Goal: Task Accomplishment & Management: Complete application form

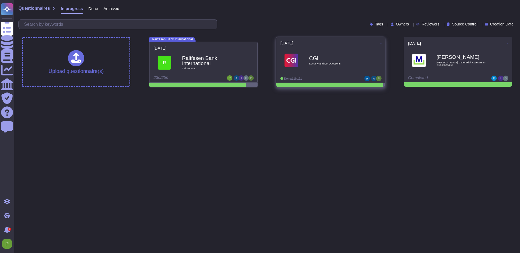
click at [355, 59] on b "CGI" at bounding box center [336, 58] width 55 height 5
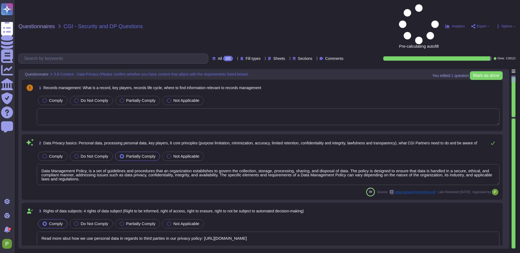
type textarea "Data Management Policy, is a set of guidelines and procedures that an organizat…"
type textarea "Read more abut how we use personal data in regards to third parties in our priv…"
type textarea "A thorough forensic report will be created about the events and decisions leadi…"
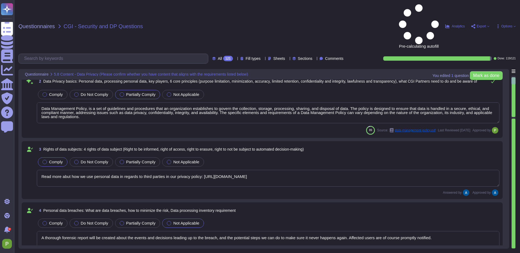
scroll to position [71, 0]
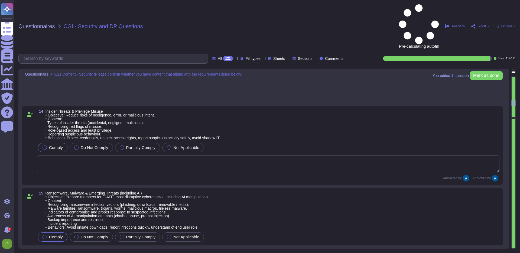
type textarea "Yes, the products, solutions, or services offered require the collection, stora…"
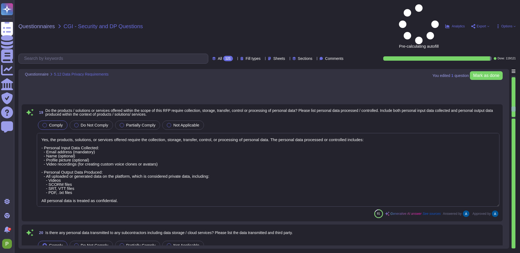
type textarea "We prioritize supplier diversification to reduce reliance on a single source an…"
type textarea "Documentation is available and downloadable from Colossyan Trust Center: https:…"
type textarea "We conduct appropriate background checks on all new employees based on the sens…"
type textarea "Our security induction process includes the following key components: 1. Mandat…"
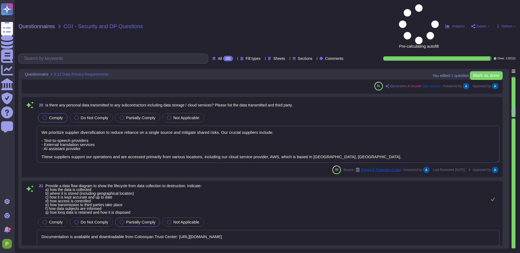
type textarea "The services provided by Colossyan entail SaaS (Software as a Service). Colossy…"
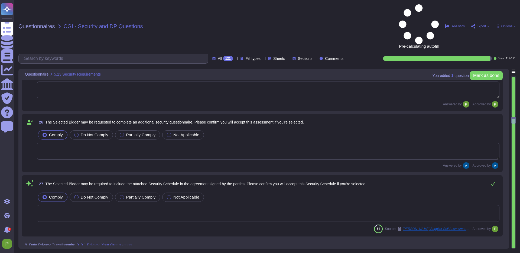
type textarea "Colossyan has not appointed a data protection officer. This is because, based o…"
type textarea "Colossyan's internal privacy organization is structured with a Compliance repre…"
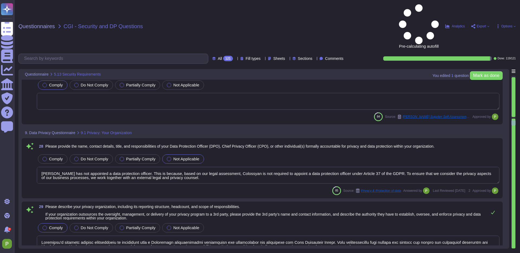
type textarea "Delaware Filing Number: 5944819"
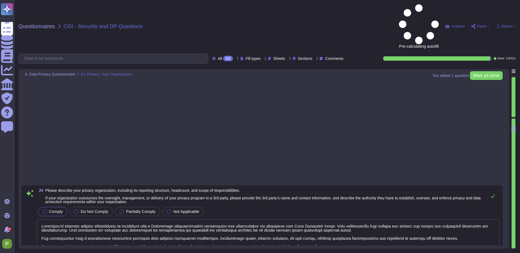
type textarea "Colossyan has implemented a mandatory internal Data Privacy training program fo…"
type textarea "You can access our Data Privacy policy here: https://www.colossyan.com/privacy."
type textarea "Colossyan has a comprehensive procedure for handling data breaches, which inclu…"
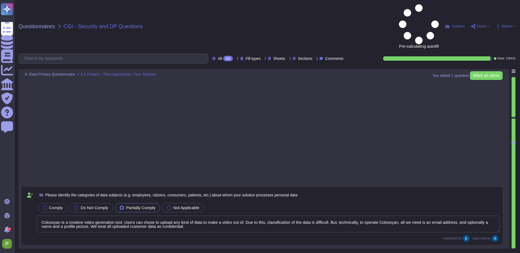
type textarea "Colossyan is a creative video generation tool. Users can chose to upload any ki…"
type textarea "The categories of personal data that would be processed by our solution include…"
type textarea "GDPR"
type textarea "Colossyan applies several technical and organizational measures (TOMs) to prote…"
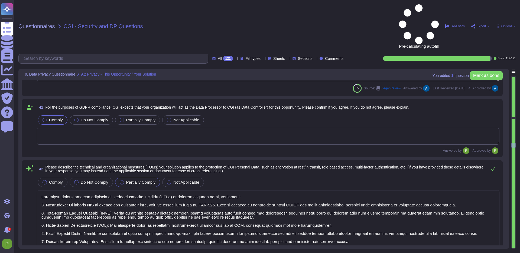
type textarea "Our solution supports and responds to data subjects exercising their rights thr…"
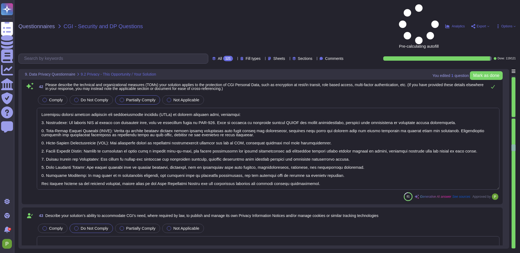
type textarea "1) User access to personal data is controlled through a comprehensive access an…"
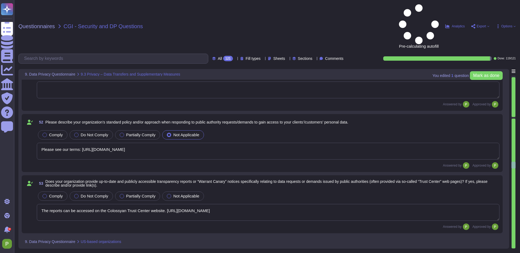
type textarea "Please see our terms: https://www.colossyan.com/terms"
type textarea "The reports can be accessed on the Colossyan Trust Center website. https://secu…"
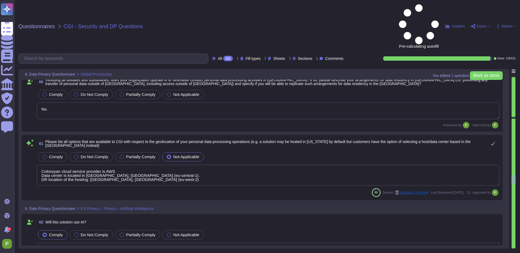
type textarea "Confirmed."
type textarea "No."
type textarea "Colossyan cloud service provider is AWS Data center is located in Frankfurt, Ge…"
type textarea "We utilize our proprietary AI service, which is distinct from high-risk LLM sol…"
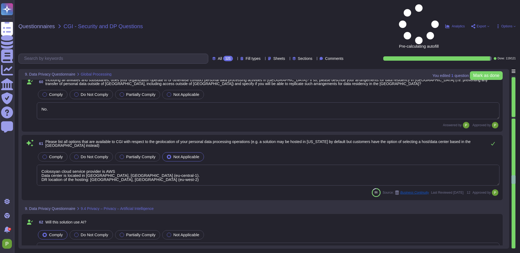
type textarea "Accuracy, biases, hallucinations and ethics are not applicable in our AI video …"
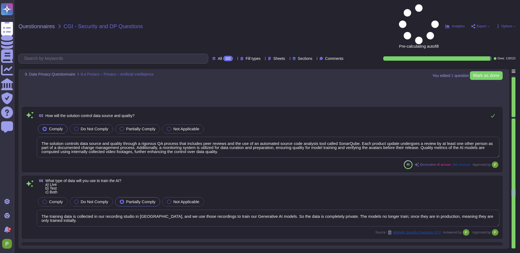
type textarea "Palma Pasztor - Customer Support Manager"
type textarea "Operations to deliver the product/service will be taking place in Germany (Fran…"
type textarea "SOC II Type II and GDPR Compliant. Colossyan holds a SOC2 Type I report and is …"
type textarea "We prioritize supplier diversification to reduce reliance on a single source an…"
type textarea "Yes, we provide a SaaS on the public cloud, utilizing AWS as our cloud service …"
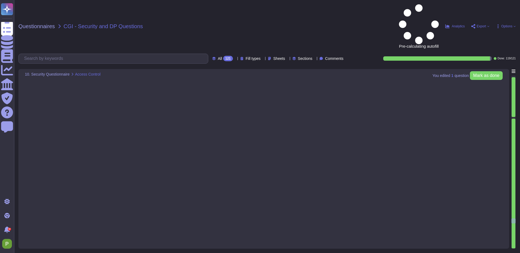
type textarea "Yes"
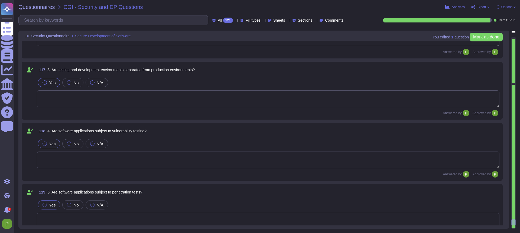
scroll to position [7952, 0]
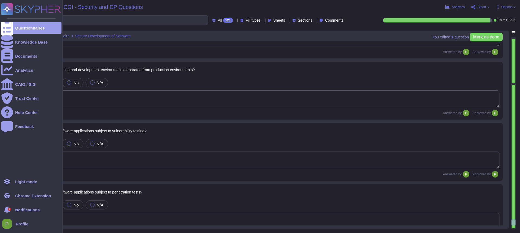
click at [9, 9] on icon at bounding box center [7, 9] width 11 height 11
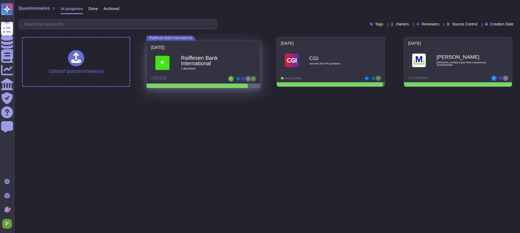
click at [194, 69] on span "1 document" at bounding box center [209, 68] width 57 height 3
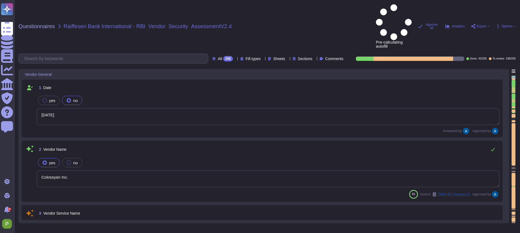
type textarea "[DATE]"
type textarea "Colossyan Inc."
type textarea "Colossyan is a web based video generation tool with AI human presenters. For th…"
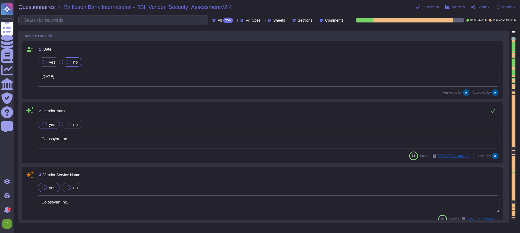
click at [83, 84] on textarea "[DATE]" at bounding box center [268, 78] width 463 height 17
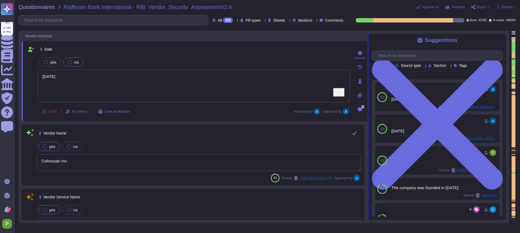
click at [368, 50] on span at bounding box center [368, 126] width 2 height 190
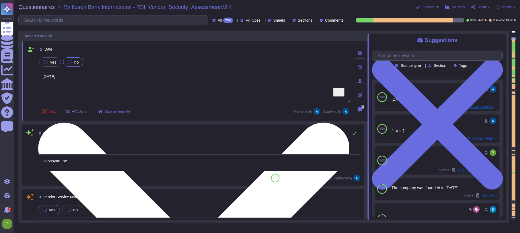
click at [216, 80] on textarea "[DATE]" at bounding box center [194, 86] width 312 height 33
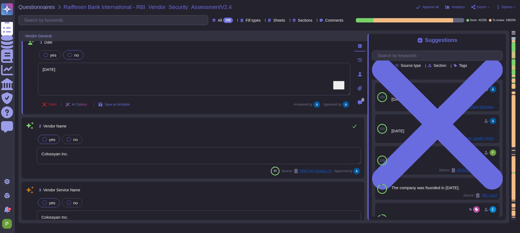
scroll to position [7, 0]
click at [514, 217] on div at bounding box center [514, 217] width 4 height 1
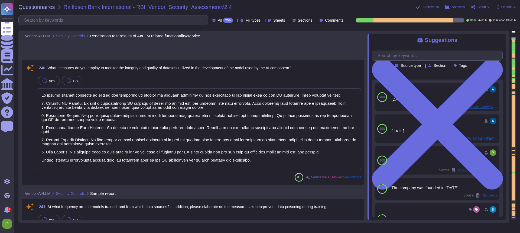
type textarea "We employ several measures to monitor the integrity and quality of datasets uti…"
type textarea "The models are trained initially using data collected in our recording studio i…"
type textarea "Yes, we collect threat intelligence concerning vulnerabilities and security con…"
type textarea "User-provided data is kept private and is not used for training any AI model, e…"
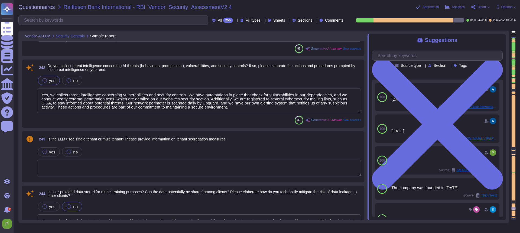
type textarea "Yes, all user-provided data is encrypted at rest using AES-256 encryption and i…"
type textarea "Colossyan Inc proprietary and customer information stored on electronic and com…"
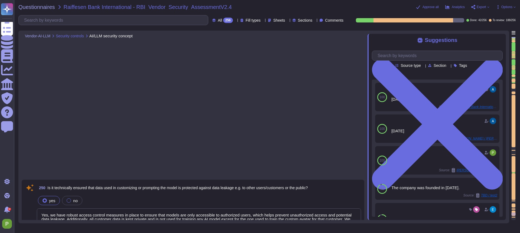
type textarea "Yes, we have robust access control measures in place to ensure that models are …"
type textarea "Accuracy, biases, hallucinations and ethics are not applicable in our AI video …"
type textarea "User data is stored until it is no longer needed, and any information classifie…"
type textarea "All the customer data is kept private and is not used for training any AI model…"
type textarea "Yes, the system has output controls in place to ensure that communication remai…"
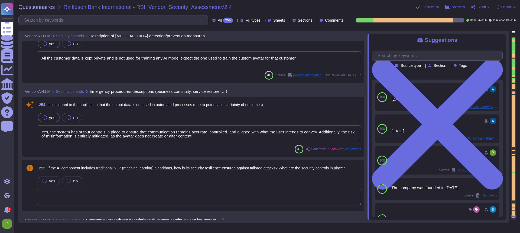
type textarea "The question is not applicable in the context of AI human presenter videos."
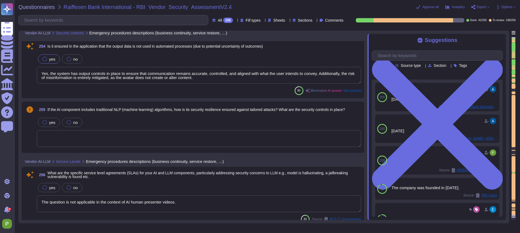
scroll to position [16094, 0]
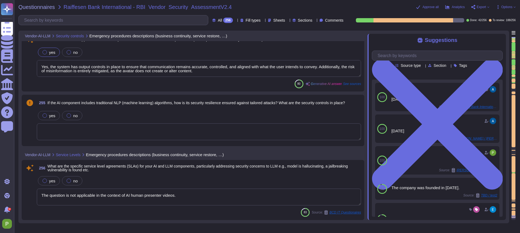
click at [514, 40] on div at bounding box center [514, 40] width 4 height 1
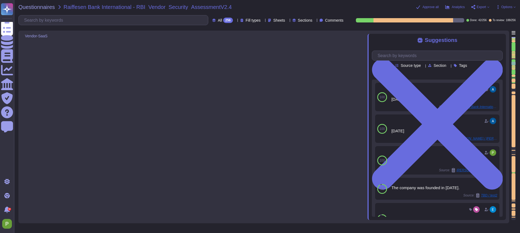
scroll to position [202, 0]
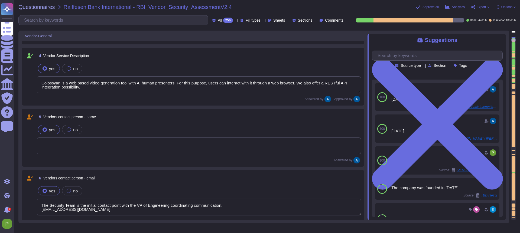
type textarea "Colossyan Inc."
type textarea "Colossyan is a web based video generation tool with AI human presenters. For th…"
type textarea "The Security Team is the initial contact point with the VP of Engineering coord…"
type textarea "447903319015"
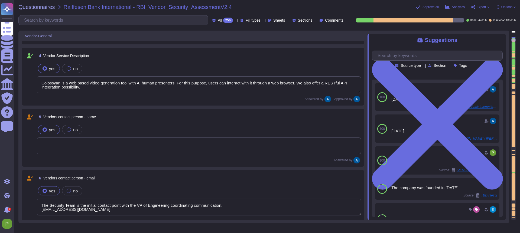
type textarea "Colossyan, Inc [STREET_ADDRESS][US_STATE]"
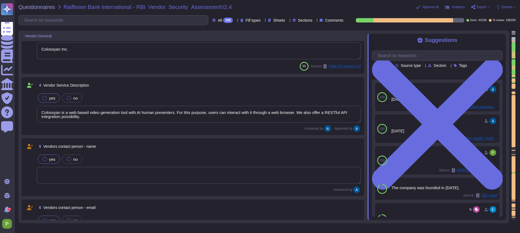
type textarea "[DATE]"
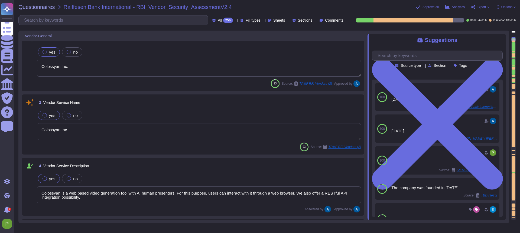
scroll to position [0, 0]
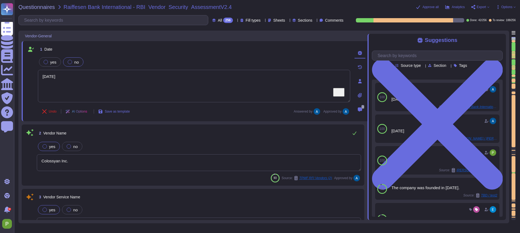
click at [509, 7] on span "Options" at bounding box center [506, 6] width 11 height 3
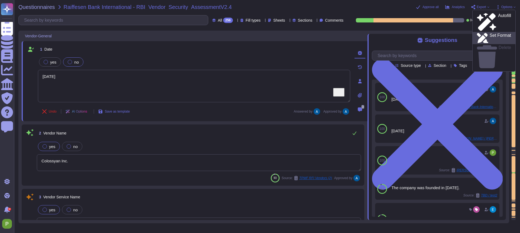
click at [498, 33] on p "Set Format" at bounding box center [500, 38] width 21 height 10
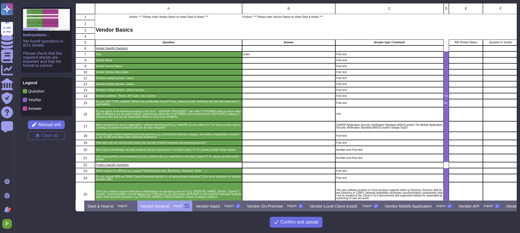
scroll to position [197, 441]
click at [114, 207] on p "Start & How to" at bounding box center [100, 206] width 26 height 4
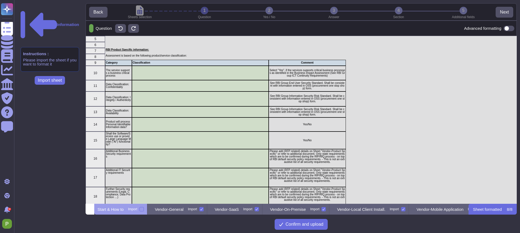
scroll to position [37, 0]
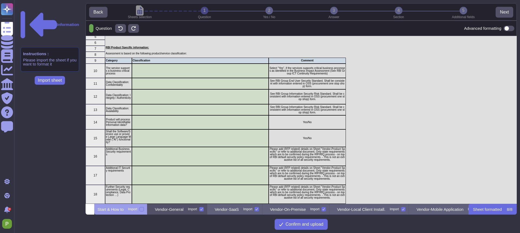
click at [184, 207] on p "Vendor-General" at bounding box center [169, 209] width 29 height 4
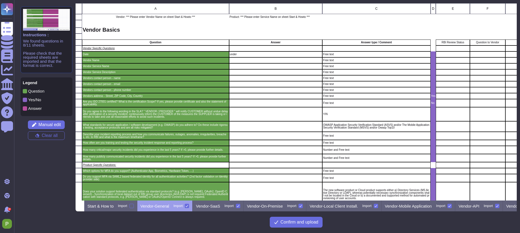
scroll to position [0, 13]
click at [382, 11] on div "C" at bounding box center [376, 8] width 108 height 11
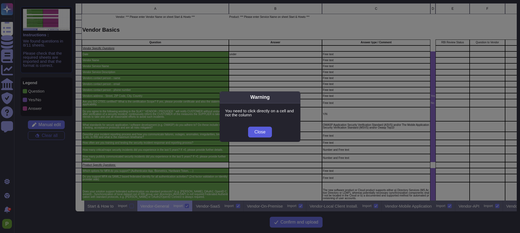
click at [259, 131] on span "Close" at bounding box center [260, 132] width 11 height 4
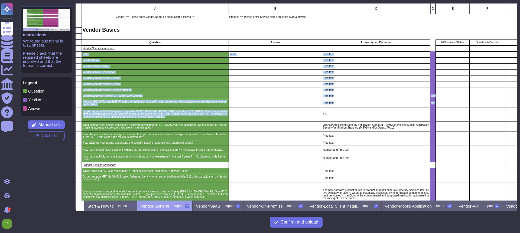
drag, startPoint x: 371, startPoint y: 50, endPoint x: 377, endPoint y: 112, distance: 62.6
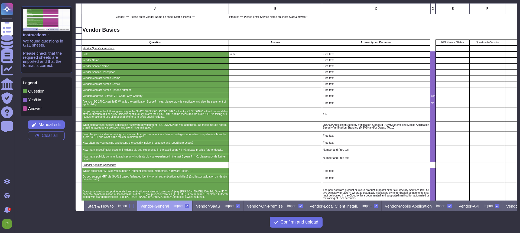
click at [369, 50] on div "grid" at bounding box center [376, 49] width 108 height 6
click at [370, 49] on div "grid" at bounding box center [376, 49] width 108 height 6
click at [367, 56] on div "Free text" at bounding box center [376, 54] width 108 height 6
click at [57, 127] on button "Manual edit" at bounding box center [46, 125] width 37 height 9
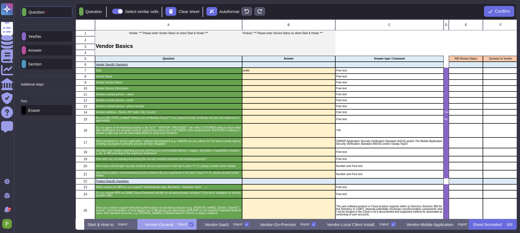
scroll to position [200, 441]
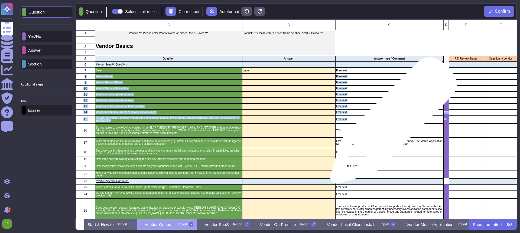
drag, startPoint x: 388, startPoint y: 73, endPoint x: 391, endPoint y: 122, distance: 49.4
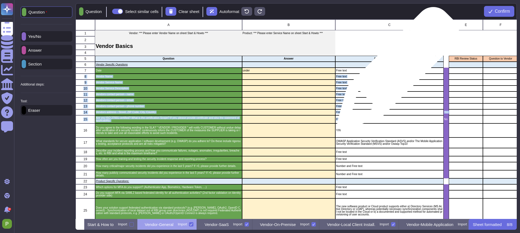
click at [396, 71] on p "Free text" at bounding box center [389, 70] width 106 height 3
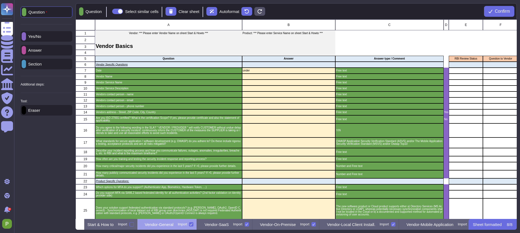
click at [40, 112] on p "Eraser" at bounding box center [33, 110] width 14 height 4
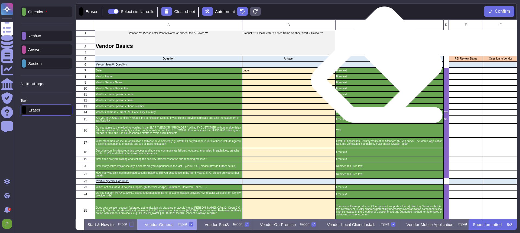
click at [378, 71] on p "Free text" at bounding box center [389, 70] width 106 height 3
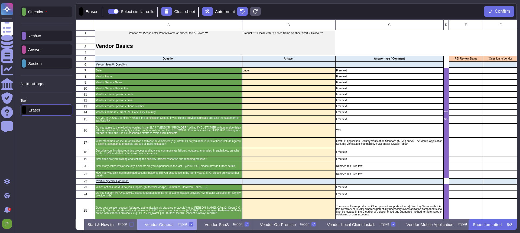
click at [37, 51] on p "Answer" at bounding box center [34, 50] width 16 height 4
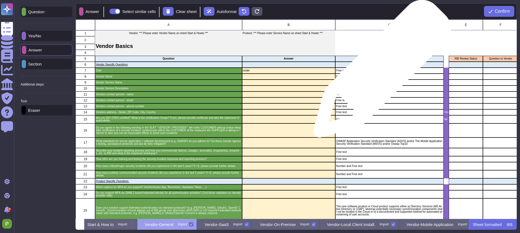
click at [380, 72] on p "Free text" at bounding box center [389, 70] width 106 height 3
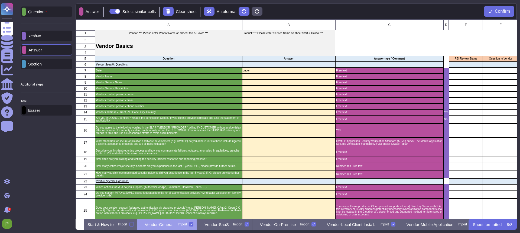
click at [59, 99] on icon at bounding box center [93, 133] width 69 height 69
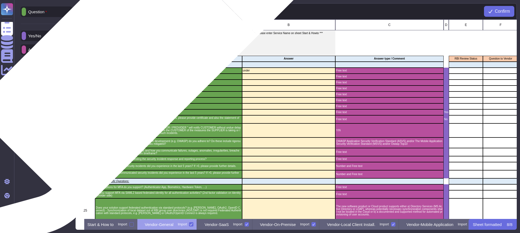
click at [122, 66] on p "Vendor Specific Questions" at bounding box center [168, 64] width 145 height 3
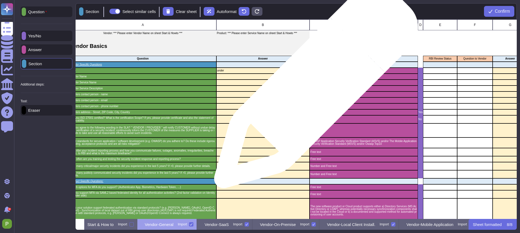
scroll to position [0, 0]
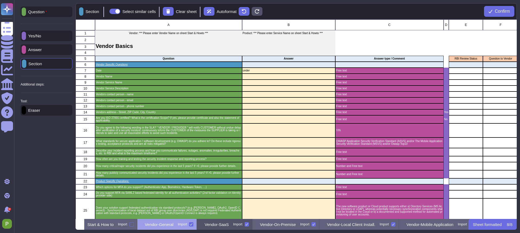
click at [229, 224] on p "Vendor-SaaS" at bounding box center [217, 225] width 24 height 4
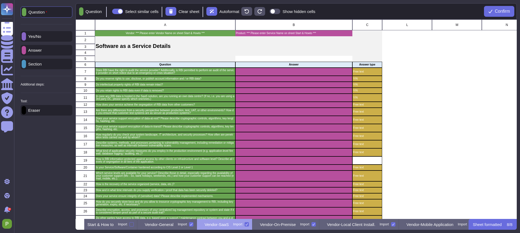
click at [72, 130] on icon at bounding box center [132, 163] width 121 height 67
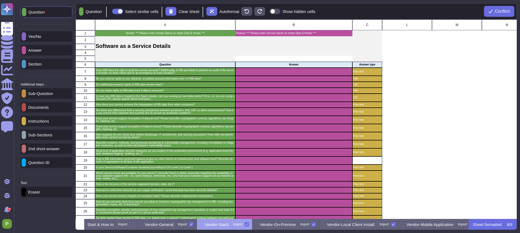
click at [45, 123] on p "Instructions" at bounding box center [37, 121] width 23 height 4
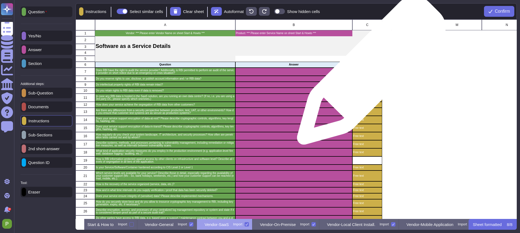
click at [369, 73] on div "Free text" at bounding box center [367, 72] width 30 height 8
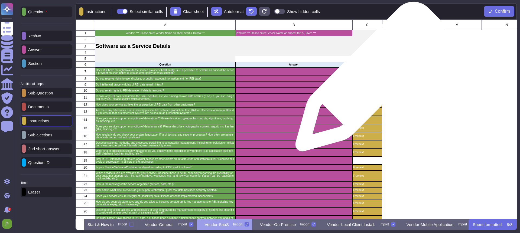
click at [368, 79] on p "Y/N" at bounding box center [367, 78] width 28 height 3
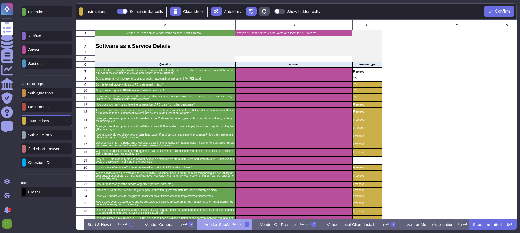
click at [41, 123] on p "Instructions" at bounding box center [37, 121] width 23 height 4
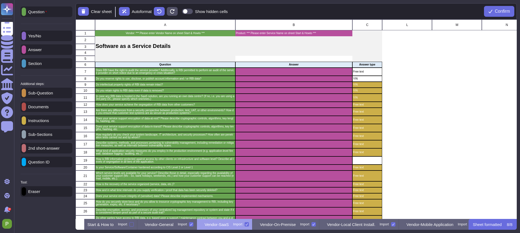
click at [41, 123] on p "Instructions" at bounding box center [37, 121] width 23 height 4
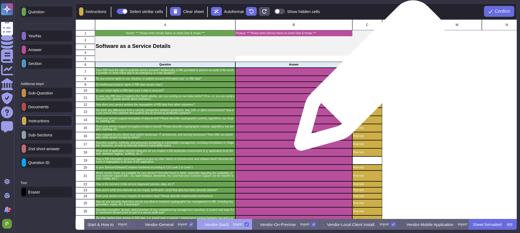
click at [367, 78] on p "Y/N" at bounding box center [367, 78] width 28 height 3
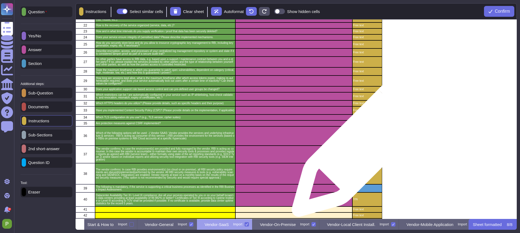
scroll to position [200, 0]
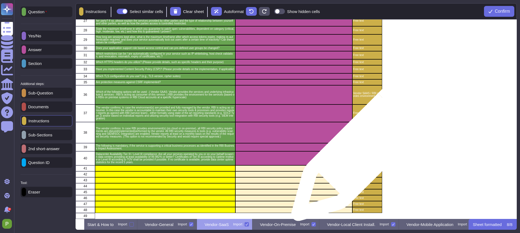
click at [365, 148] on div "grid" at bounding box center [367, 147] width 30 height 8
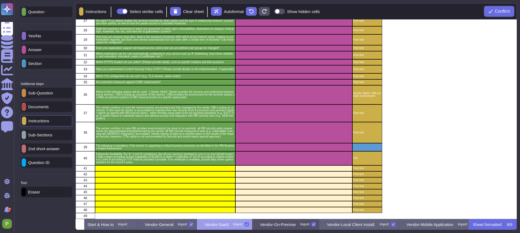
click at [296, 225] on p "Vendor-On-Premise" at bounding box center [278, 225] width 36 height 4
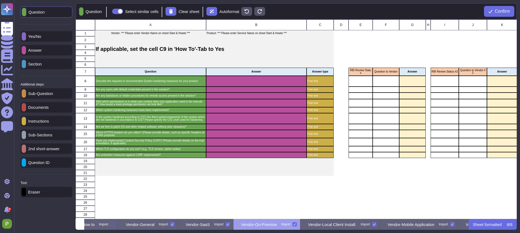
scroll to position [0, 34]
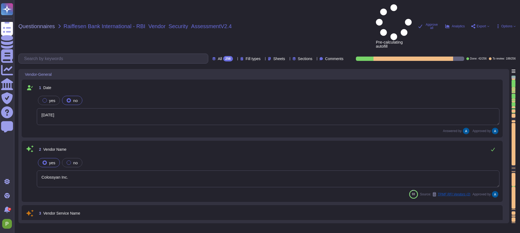
type textarea "[DATE]"
type textarea "Colossyan Inc."
type textarea "Colossyan is a web based video generation tool with AI human presenters. For th…"
click at [505, 25] on span "Options" at bounding box center [506, 26] width 11 height 3
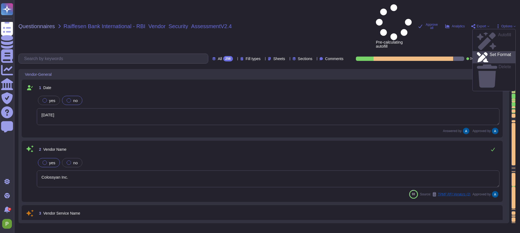
click at [492, 53] on p "Set Format" at bounding box center [500, 58] width 21 height 10
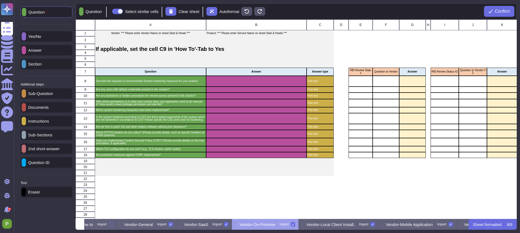
scroll to position [0, 24]
click at [107, 226] on div "Start & How to Import" at bounding box center [86, 224] width 53 height 11
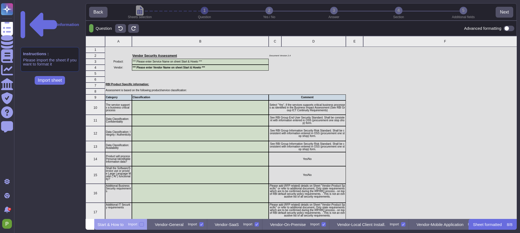
scroll to position [183, 431]
click at [306, 226] on p "Vendor-On-Premise" at bounding box center [288, 225] width 36 height 4
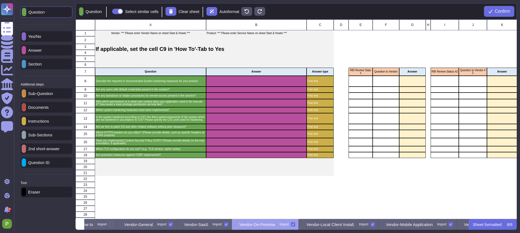
scroll to position [0, 24]
click at [106, 226] on div "Start & How to Import" at bounding box center [86, 224] width 53 height 11
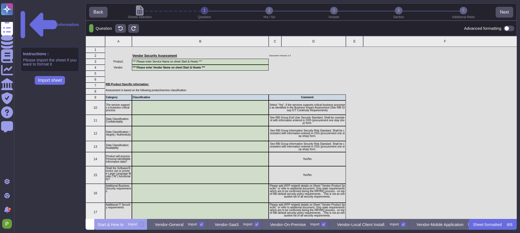
scroll to position [183, 431]
click at [285, 98] on p "Comment" at bounding box center [308, 97] width 76 height 3
click at [271, 97] on p "Comment" at bounding box center [308, 97] width 76 height 3
drag, startPoint x: 289, startPoint y: 107, endPoint x: 316, endPoint y: 108, distance: 27.1
click at [316, 108] on p "Select "Yes", if the services supports critical business processes as identifie…" at bounding box center [308, 108] width 76 height 8
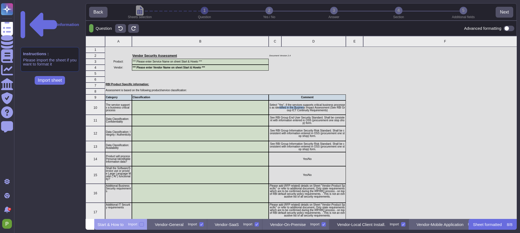
drag, startPoint x: 432, startPoint y: 225, endPoint x: 401, endPoint y: 226, distance: 31.2
click at [401, 226] on div "Vendor-Local Client Install. Import" at bounding box center [368, 224] width 79 height 11
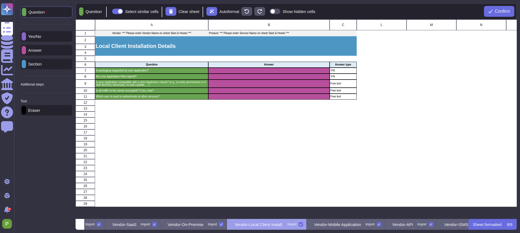
scroll to position [0, 104]
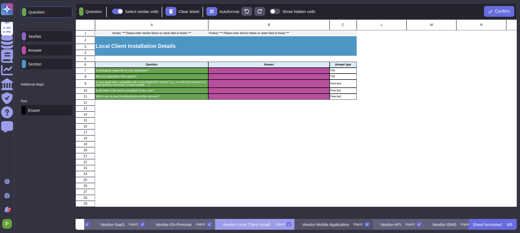
click at [349, 225] on p "Vendor-Mobile Application" at bounding box center [325, 225] width 47 height 4
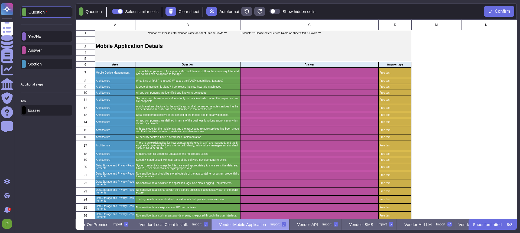
scroll to position [0, 201]
click at [304, 225] on p "Vendor-API" at bounding box center [294, 225] width 21 height 4
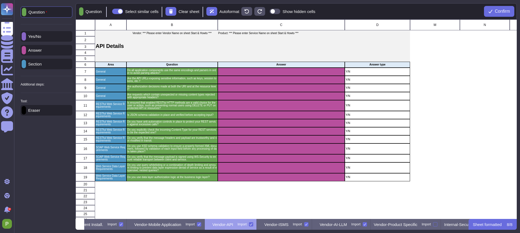
scroll to position [0, 273]
click at [287, 224] on p "Vendor-ISMS" at bounding box center [275, 225] width 24 height 4
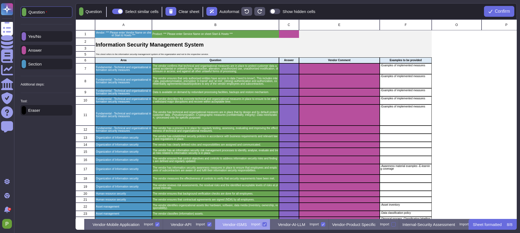
scroll to position [0, 333]
click at [309, 225] on div "Import" at bounding box center [304, 224] width 9 height 3
click at [0, 0] on input "Import" at bounding box center [0, 0] width 0 height 0
click at [315, 225] on div at bounding box center [313, 224] width 4 height 4
click at [0, 0] on input "Import" at bounding box center [0, 0] width 0 height 0
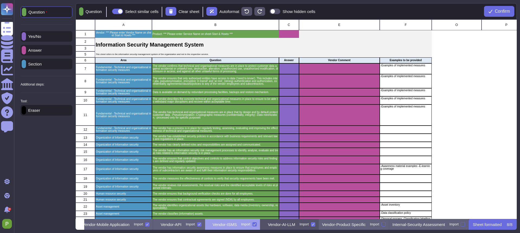
click at [295, 225] on p "Vendor-AI-LLM" at bounding box center [281, 225] width 27 height 4
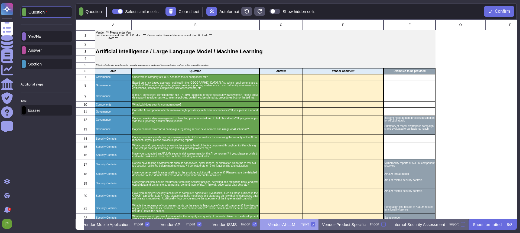
scroll to position [0, 397]
click at [351, 225] on p "Vendor-Product Specific" at bounding box center [344, 225] width 44 height 4
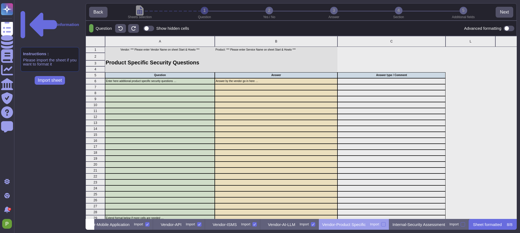
scroll to position [0, 389]
click at [415, 222] on div "Internal-Security Assessment Import" at bounding box center [428, 224] width 79 height 11
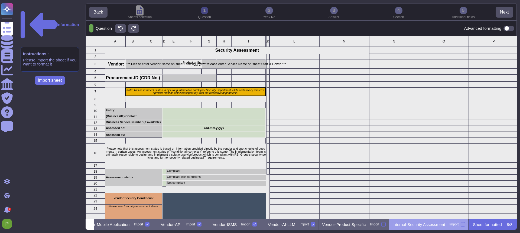
scroll to position [0, 409]
click at [164, 227] on div "Vendor-API Import" at bounding box center [179, 224] width 52 height 11
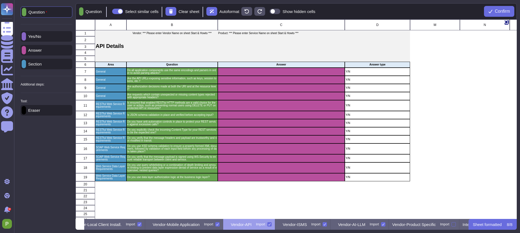
scroll to position [0, 263]
click at [501, 11] on span "Confirm" at bounding box center [502, 11] width 15 height 4
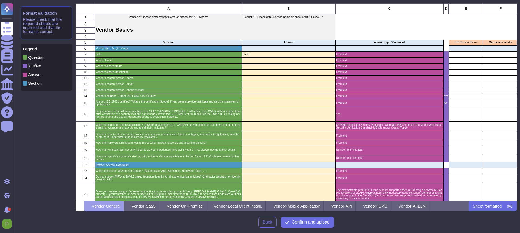
scroll to position [198, 441]
click at [308, 226] on button "Confirm and upload" at bounding box center [307, 222] width 53 height 11
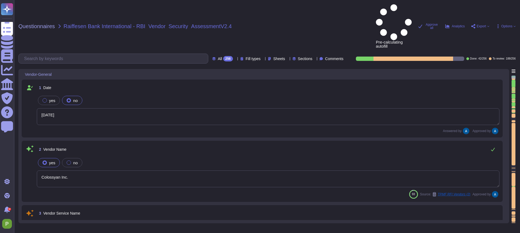
type textarea "[DATE]"
type textarea "Colossyan Inc."
type textarea "Colossyan is a web based video generation tool with AI human presenters. For th…"
type textarea "Free text"
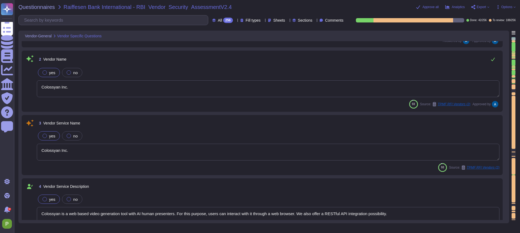
type textarea "The Security Team is the initial contact point with the VP of Engineering coord…"
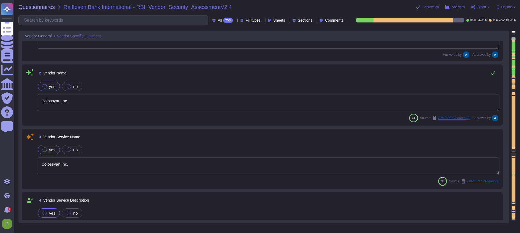
scroll to position [38, 0]
click at [90, 164] on textarea "Colossyan Inc." at bounding box center [268, 165] width 463 height 17
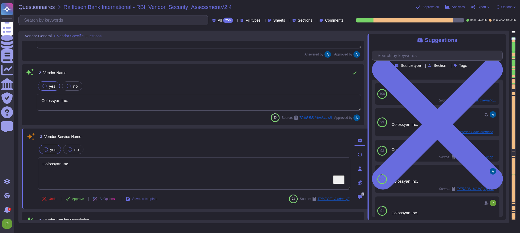
click at [504, 8] on span "Options" at bounding box center [506, 6] width 11 height 3
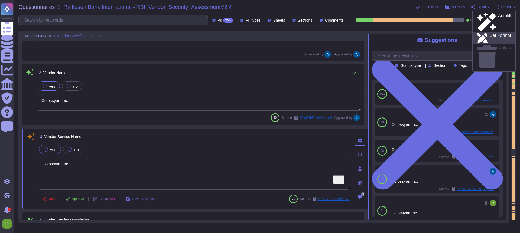
click at [490, 33] on p "Set Format" at bounding box center [500, 38] width 21 height 10
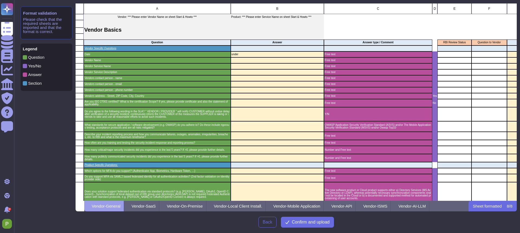
scroll to position [0, 14]
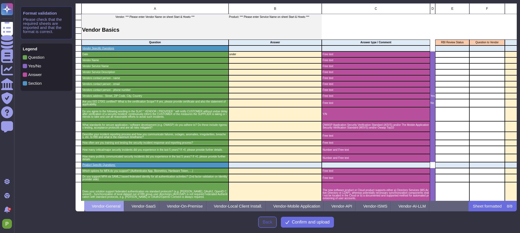
click at [264, 223] on span "Back" at bounding box center [268, 222] width 10 height 4
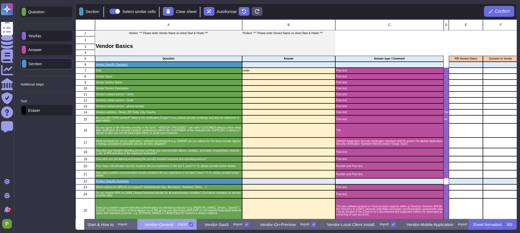
scroll to position [200, 441]
click at [53, 113] on div "Eraser" at bounding box center [47, 110] width 52 height 11
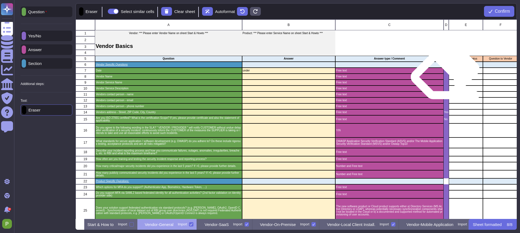
click at [445, 73] on div "grid" at bounding box center [445, 71] width 5 height 6
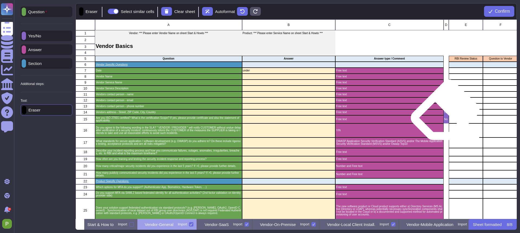
click at [445, 115] on div "Yes" at bounding box center [445, 112] width 5 height 6
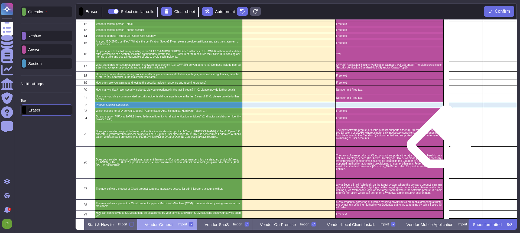
scroll to position [138, 0]
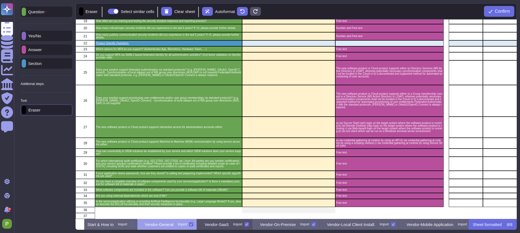
click at [229, 226] on p "Vendor-SaaS" at bounding box center [217, 225] width 24 height 4
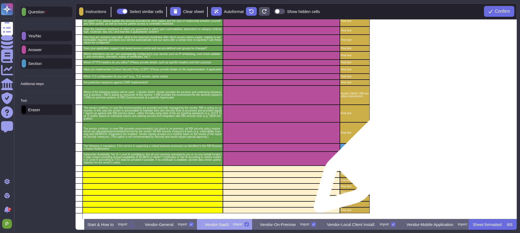
scroll to position [200, 12]
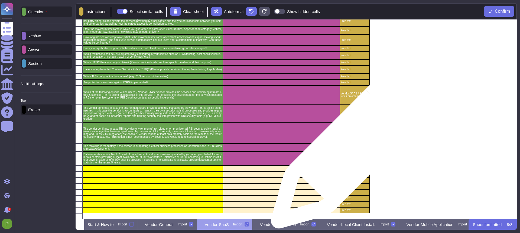
click at [352, 148] on div "grid" at bounding box center [355, 148] width 30 height 8
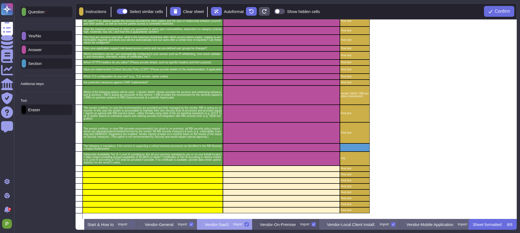
click at [296, 225] on p "Vendor-On-Premise" at bounding box center [278, 225] width 36 height 4
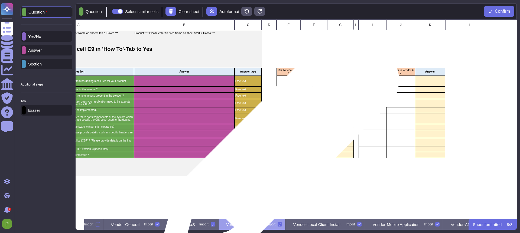
scroll to position [0, 73]
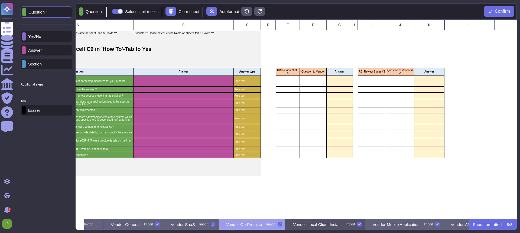
click at [341, 226] on p "Vendor-Local Client Install." at bounding box center [317, 225] width 48 height 4
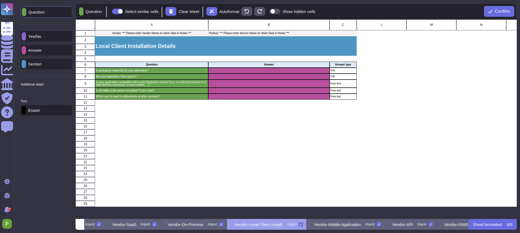
scroll to position [0, 114]
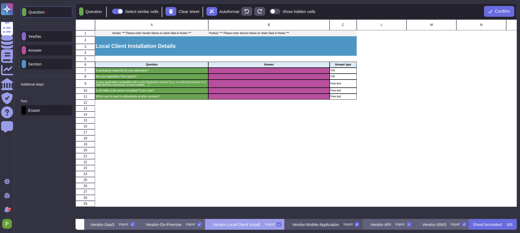
click at [339, 225] on p "Vendor-Mobile Application" at bounding box center [315, 225] width 47 height 4
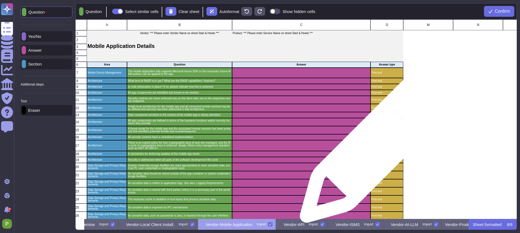
scroll to position [0, 12]
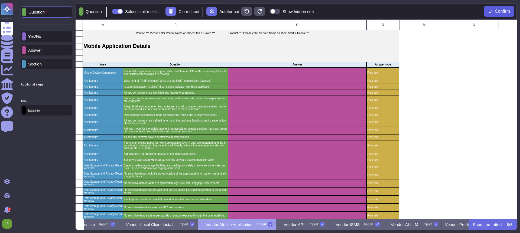
click at [495, 11] on span "Confirm" at bounding box center [502, 11] width 15 height 4
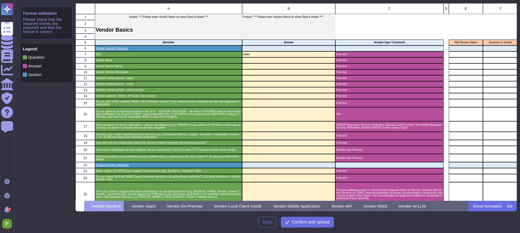
scroll to position [198, 441]
click at [295, 223] on span "Confirm and upload" at bounding box center [311, 222] width 38 height 4
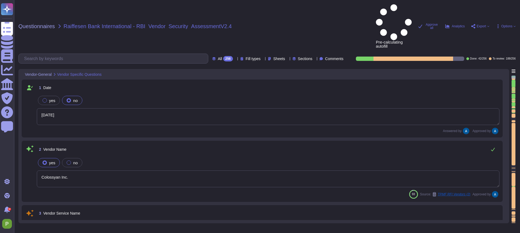
type textarea "[DATE]"
type textarea "Colossyan Inc."
type textarea "Colossyan is a web based video generation tool with AI human presenters. For th…"
type textarea "Free text"
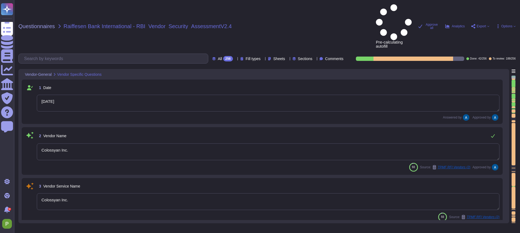
type textarea "The Security Team is the initial contact point with the VP of Engineering coord…"
click at [78, 193] on textarea "Colossyan Inc." at bounding box center [268, 201] width 463 height 17
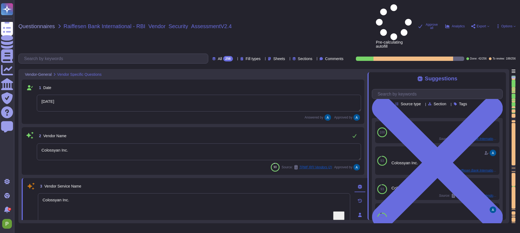
click at [82, 193] on textarea "Colossyan Inc." at bounding box center [194, 209] width 312 height 33
type textarea "Colossyan"
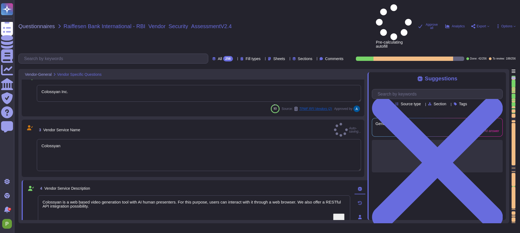
type textarea "447903319015"
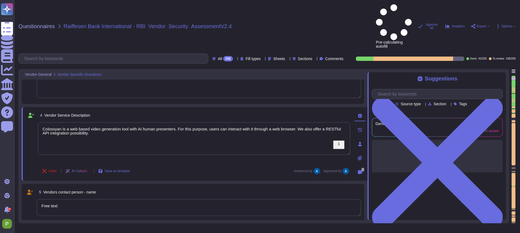
scroll to position [145, 0]
type textarea "Colossyan, Inc [STREET_ADDRESS][US_STATE]"
type textarea "Colossyan has a SOC2 Type II report available for customers or prospects after …"
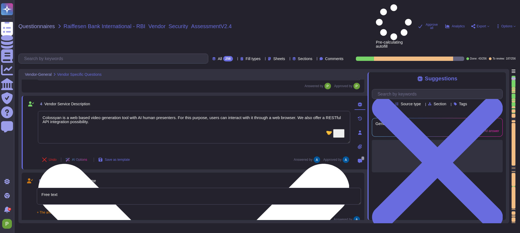
click at [236, 111] on textarea "Colossyan is a web-based video generation tool with AI human presenters. For th…" at bounding box center [194, 127] width 312 height 33
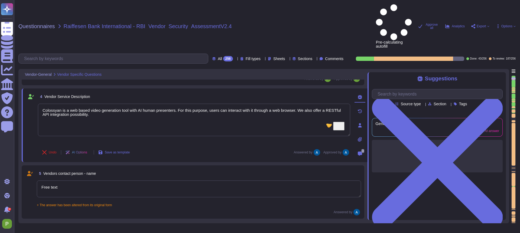
type textarea "Colossyan has a SOC2 Type II report available for customers or prospects after …"
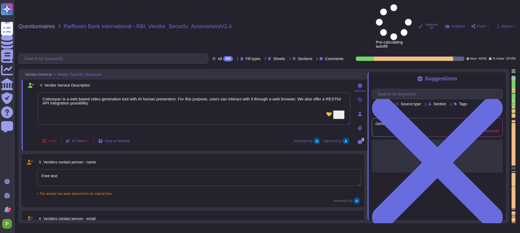
scroll to position [167, 0]
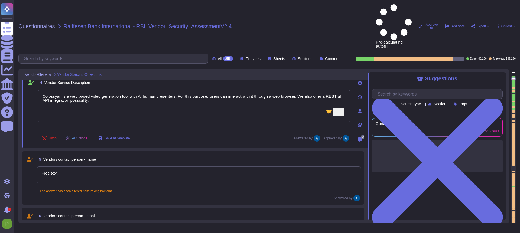
type textarea "Colossyan is a web-based video generation tool with AI human presenters. For th…"
click at [139, 167] on textarea "Free text" at bounding box center [199, 175] width 324 height 17
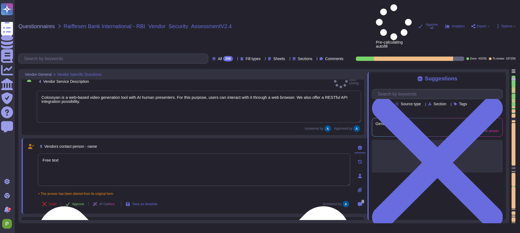
type textarea "Colossyan has a SOC2 Type II report available for customers or prospects after …"
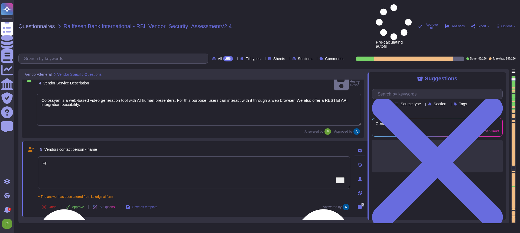
type textarea "F"
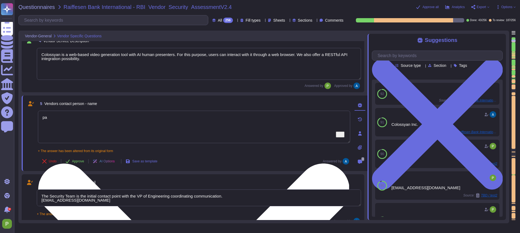
type textarea "p"
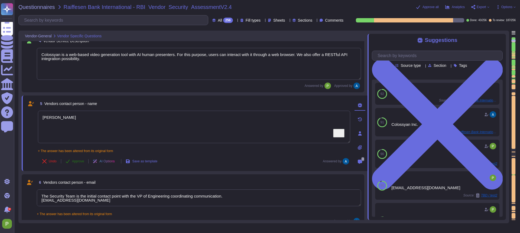
click at [76, 161] on span "Approve" at bounding box center [78, 161] width 12 height 3
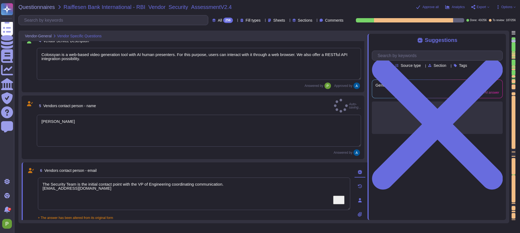
type textarea "Free text"
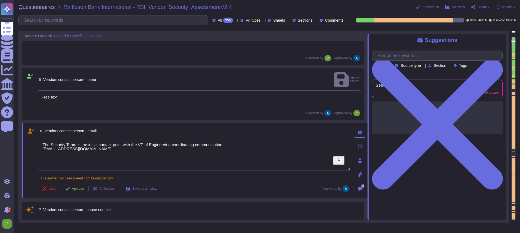
type textarea "Y/N"
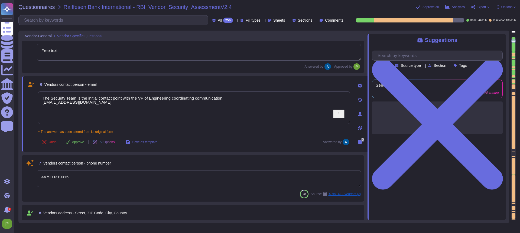
scroll to position [256, 0]
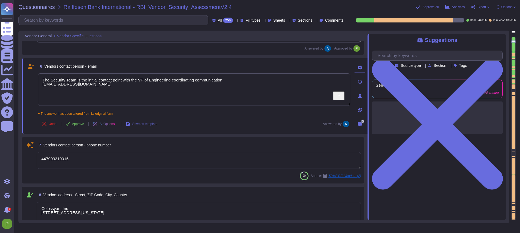
type textarea "At Colossyan Inc., we adhere to several software development best practice guid…"
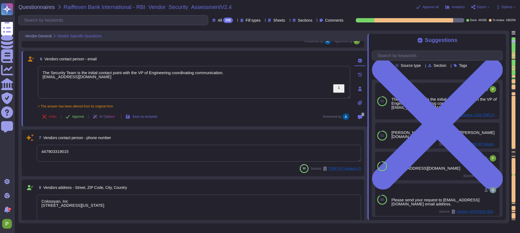
drag, startPoint x: 95, startPoint y: 78, endPoint x: 22, endPoint y: 71, distance: 73.0
click at [22, 71] on div "6 Vendors contact person - email The Security Team is the initial contact point…" at bounding box center [195, 89] width 346 height 76
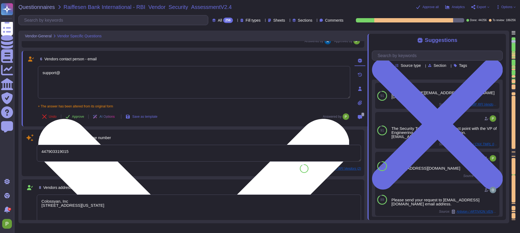
click at [116, 74] on textarea "support@" at bounding box center [194, 82] width 312 height 33
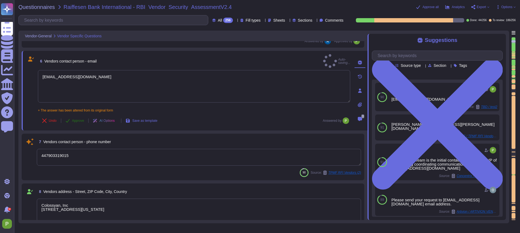
click at [77, 119] on span "Approve" at bounding box center [78, 120] width 12 height 3
type textarea "[EMAIL_ADDRESS][DOMAIN_NAME]"
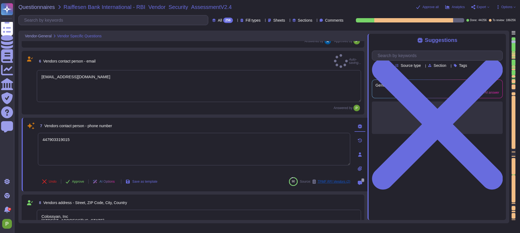
type textarea "At Colossyan Inc., we adhere to several software development best practice guid…"
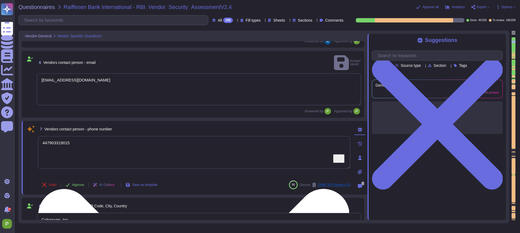
type textarea "At Colossyan Inc., we adhere to several software development best practice guid…"
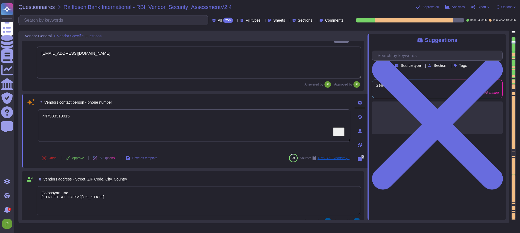
scroll to position [315, 0]
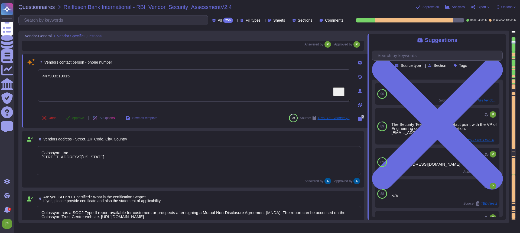
click at [78, 118] on span "Approve" at bounding box center [78, 117] width 12 height 3
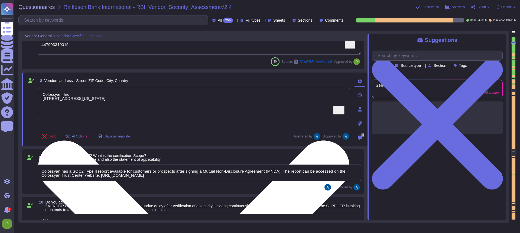
type textarea "Our incident reporting process is structured to ensure prompt communication and…"
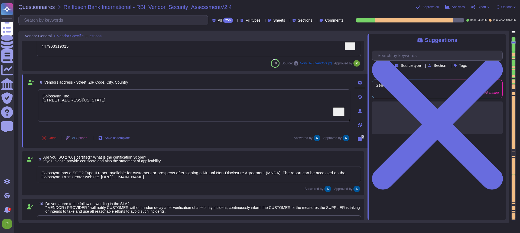
scroll to position [326, 0]
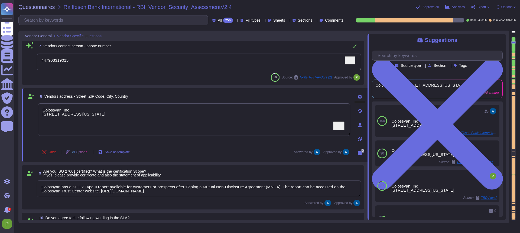
click at [65, 51] on div "7 Vendors contact person - phone number" at bounding box center [199, 46] width 324 height 11
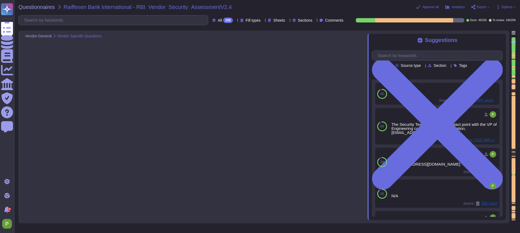
type textarea "Free text"
type textarea "[EMAIL_ADDRESS][DOMAIN_NAME]"
type textarea "447903319015"
type textarea "Colossyan, Inc [STREET_ADDRESS][US_STATE]"
type textarea "Colossyan has a SOC2 Type II report available for customers or prospects after …"
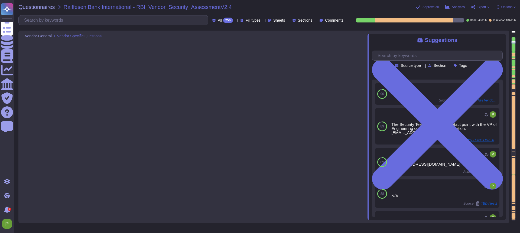
type textarea "Y/N"
type textarea "At Colossyan Inc., we adhere to several software development best practice guid…"
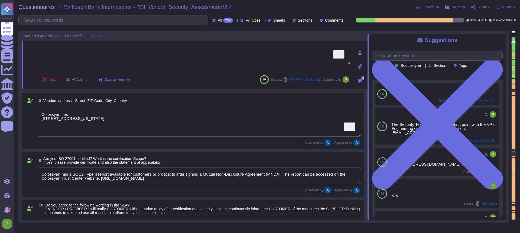
type textarea "Our incident reporting process is structured to ensure prompt communication and…"
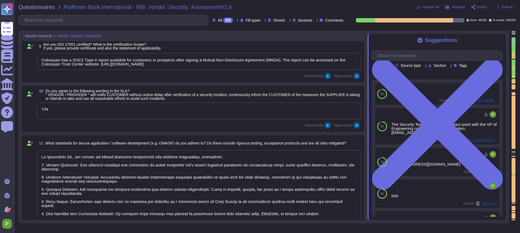
scroll to position [461, 0]
drag, startPoint x: 48, startPoint y: 92, endPoint x: 90, endPoint y: 94, distance: 41.8
click at [90, 94] on span "Do you agree to the following wording in the SLA? " VENDOR / PROVIDER " will no…" at bounding box center [203, 95] width 314 height 12
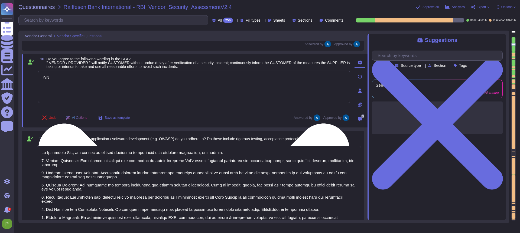
type textarea "Our incident reporting process is structured to ensure prompt communication and…"
click at [90, 94] on textarea "Y/N" at bounding box center [194, 87] width 312 height 33
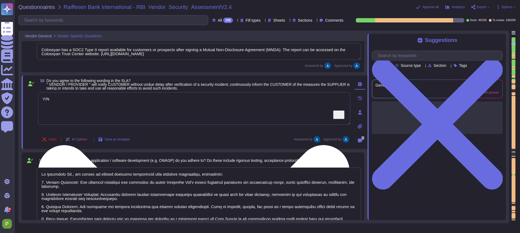
scroll to position [406, 0]
type textarea "[EMAIL_ADDRESS][DOMAIN_NAME]"
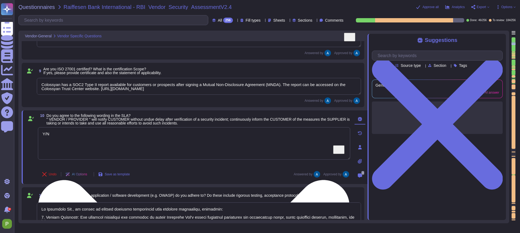
scroll to position [393, 0]
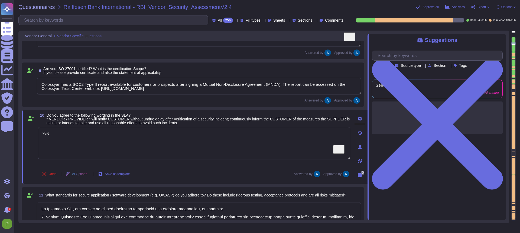
click at [80, 87] on textarea "Colossyan has a SOC2 Type II report available for customers or prospects after …" at bounding box center [199, 86] width 324 height 17
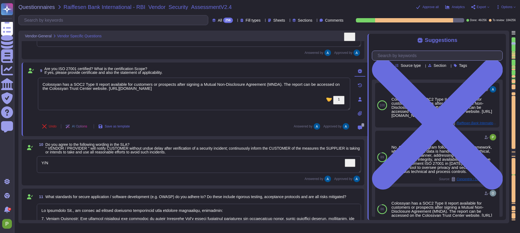
click at [401, 57] on input "text" at bounding box center [439, 55] width 128 height 9
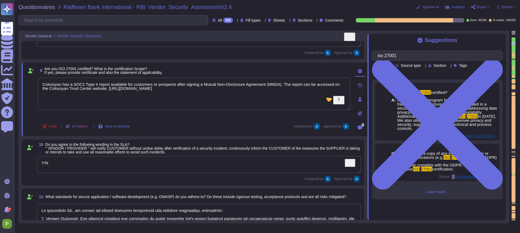
type input "iso 27001"
click at [233, 116] on div "Improve your text" at bounding box center [316, 118] width 262 height 5
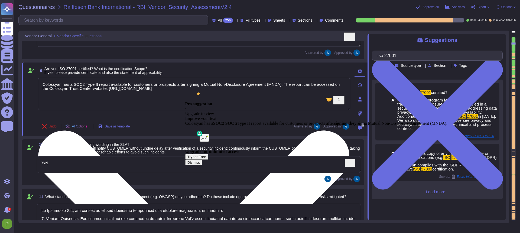
click at [170, 92] on textarea "Colossyan has a SOC2 Type II report available for customers or prospects after …" at bounding box center [194, 94] width 312 height 33
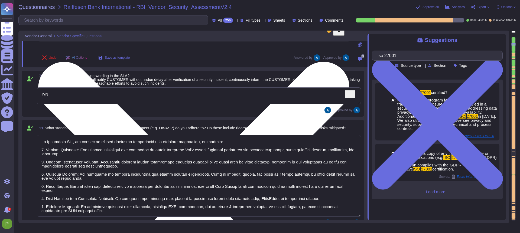
scroll to position [461, 0]
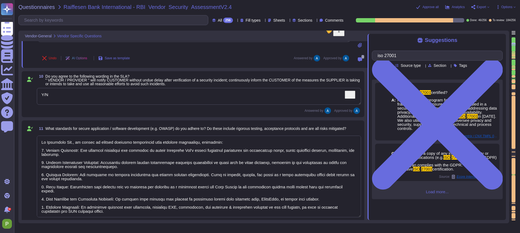
click at [206, 96] on textarea "Y/N" at bounding box center [199, 96] width 324 height 17
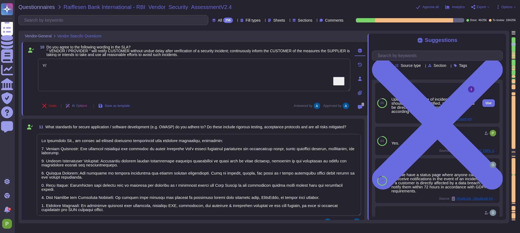
type textarea "Y"
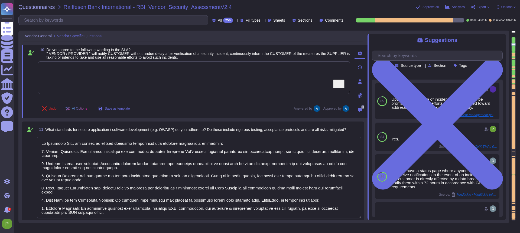
scroll to position [458, 0]
click at [179, 151] on textarea at bounding box center [199, 178] width 324 height 82
type textarea "Yes."
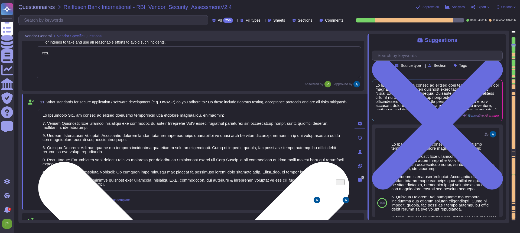
scroll to position [475, 0]
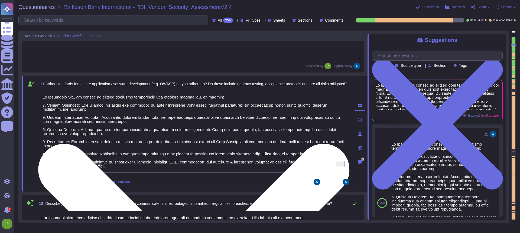
type textarea "All employees receive security awareness training at least once a year, and sof…"
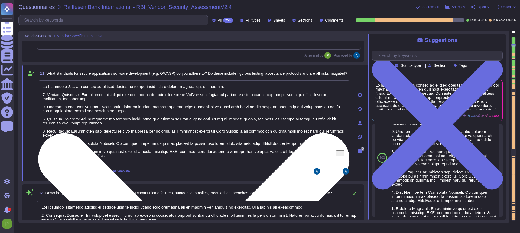
scroll to position [31, 0]
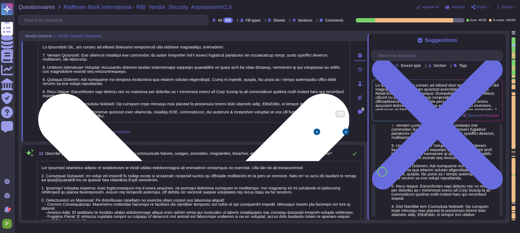
type textarea "Colossyan does not have any major incidents in the past. The status of incident…"
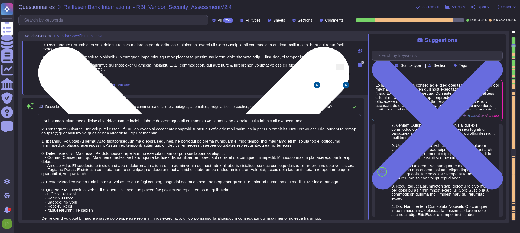
type textarea "Colossyan does not have any major incidents in the past. The status of incident…"
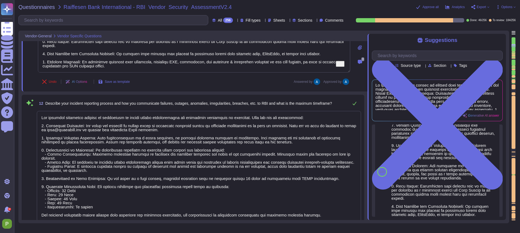
scroll to position [1, 0]
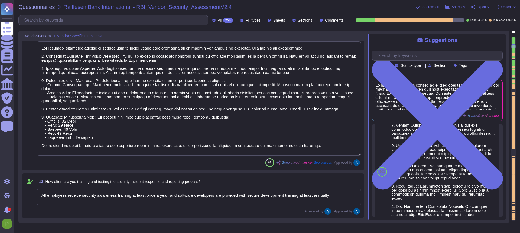
type textarea "Yes. We support both email+password authentication, as well as SSO, with Azure …"
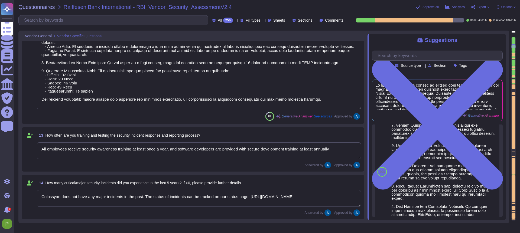
type textarea "Yes. We support both email+password authentication, as well as SSO, with Azure …"
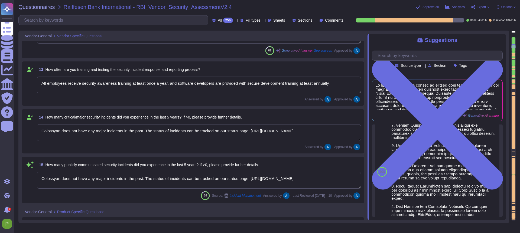
type textarea "Yes, our solution supports federated authentication via standard protocols, inc…"
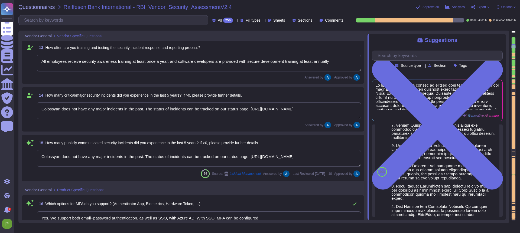
scroll to position [786, 0]
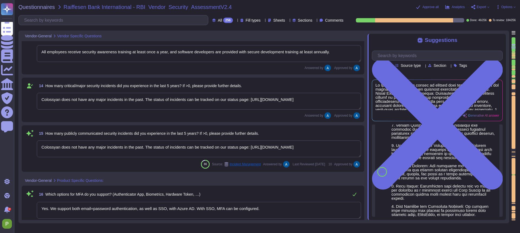
type textarea "Yes, our solution supports provisioning user entitlements and user group member…"
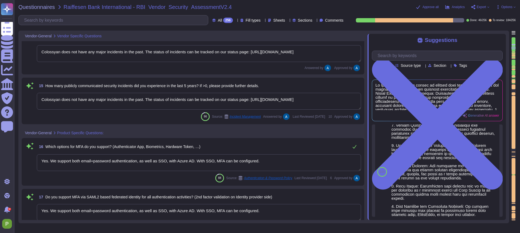
type textarea "Yes, there is a documented account/access provisioning and de-provisioning proc…"
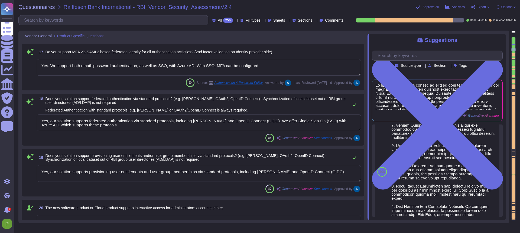
scroll to position [1, 0]
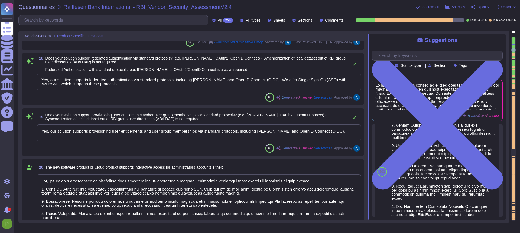
type textarea "a) via credential gathering at runtime by using an API b) via credential gather…"
type textarea "We have our own alerting system in place, which alerts us if it detects anythin…"
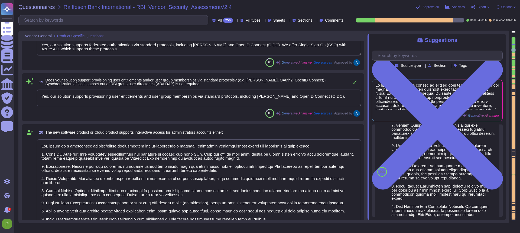
type textarea "a) via credential gathering at runtime by using an API b) via credential gather…"
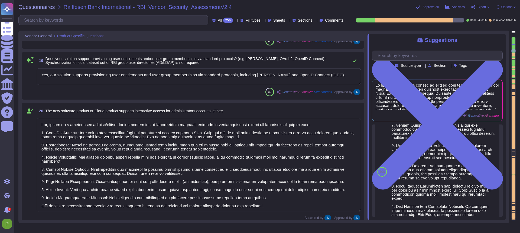
scroll to position [1068, 0]
type textarea "Free text"
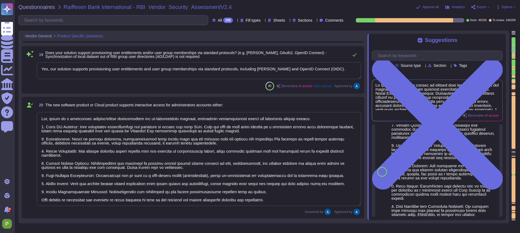
scroll to position [1, 0]
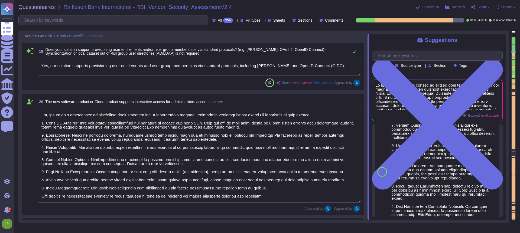
type textarea "a) via credential gathering at runtime by using an API b) via credential gather…"
type textarea "Yes, all customer data stored in the solution, including databases, is encrypte…"
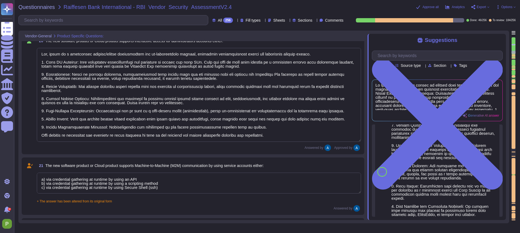
type textarea "a) via credential gathering at runtime by using an API b) via credential gather…"
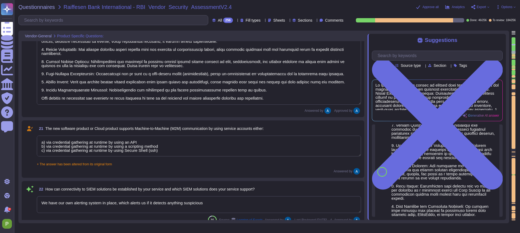
type textarea "Yes, we maintain an inventory of assets, including hardware and software, and a…"
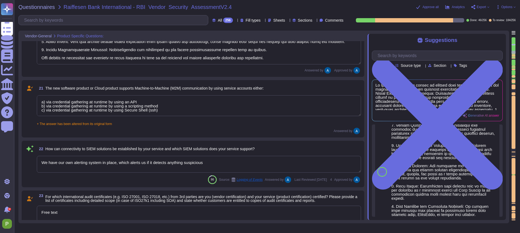
type textarea "a) via credential gathering at runtime by using an API b) via credential gather…"
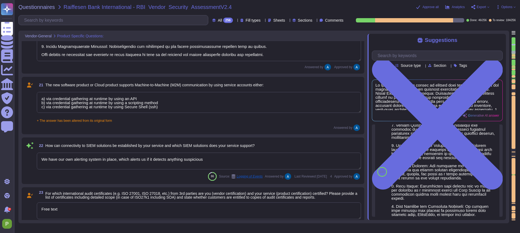
type textarea "Linux based servers"
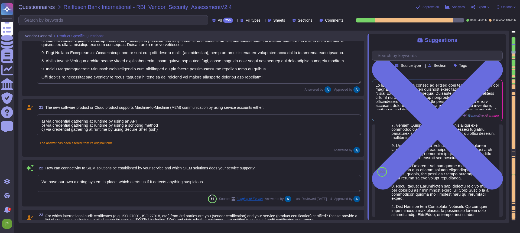
scroll to position [1181, 0]
click at [239, 122] on textarea "a) via credential gathering at runtime by using an API b) via credential gather…" at bounding box center [199, 124] width 324 height 21
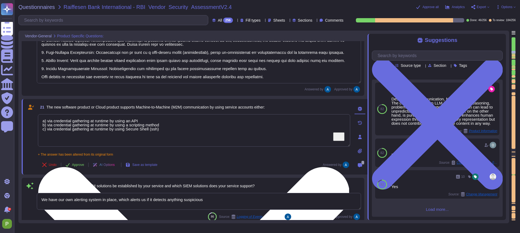
scroll to position [247, 0]
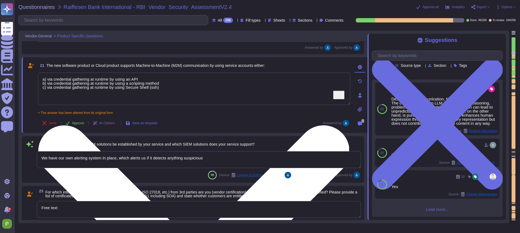
type textarea "a) via credential gathering at runtime by using an API b) via credential gather…"
type textarea "Linux based servers"
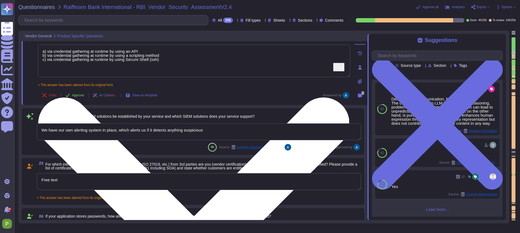
scroll to position [1253, 0]
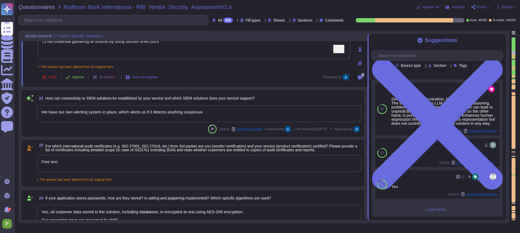
type textarea "a) via credential gathering at runtime by using an API b) via credential gather…"
type textarea "Free text"
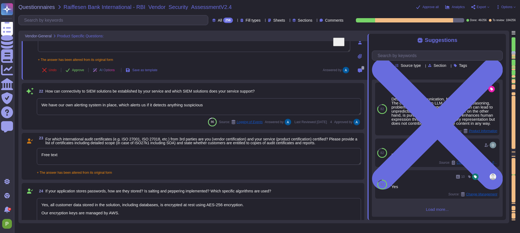
scroll to position [1275, 0]
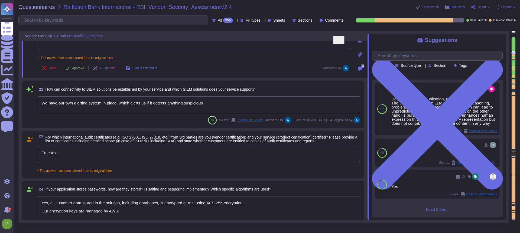
click at [106, 157] on textarea "Free text" at bounding box center [199, 154] width 324 height 17
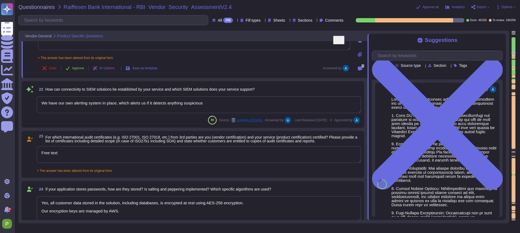
click at [106, 157] on textarea "Free text" at bounding box center [199, 154] width 324 height 17
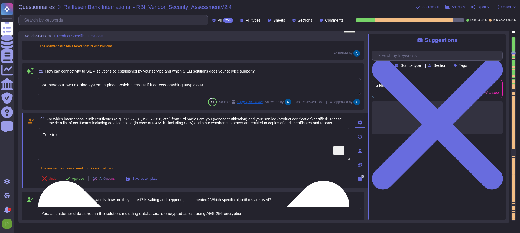
click at [106, 157] on textarea "Free text" at bounding box center [194, 144] width 312 height 33
type textarea "a) via credential gathering at runtime by using an API b) via credential gather…"
type textarea "D"
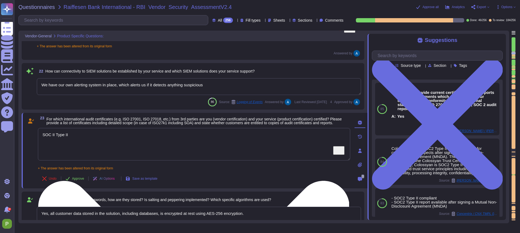
click at [54, 136] on textarea "SOC II Type II" at bounding box center [194, 144] width 312 height 33
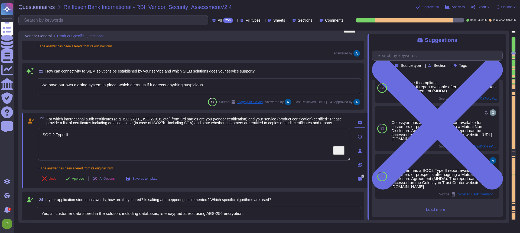
scroll to position [120, 0]
type textarea "SOC 2 Type II"
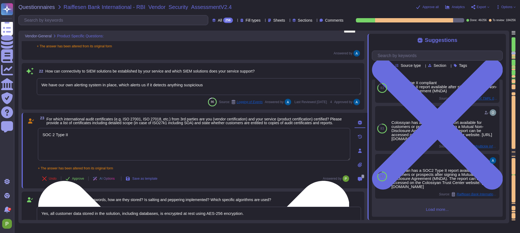
click at [153, 145] on textarea "SOC 2 Type II" at bounding box center [194, 144] width 312 height 33
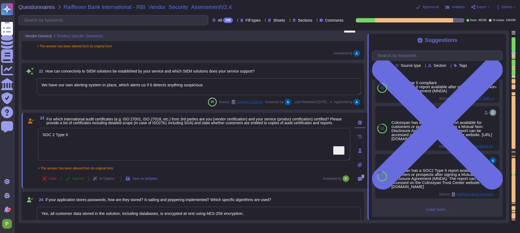
click at [76, 180] on span "Approve" at bounding box center [78, 178] width 12 height 3
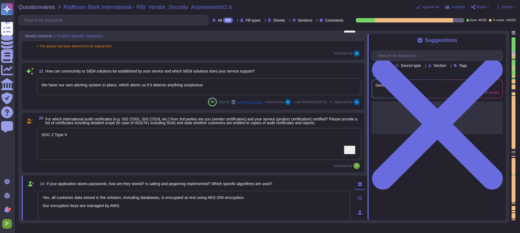
scroll to position [0, 0]
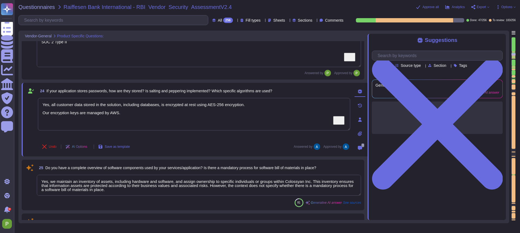
type textarea "a) via credential gathering at runtime by using an API b) via credential gather…"
type textarea "Free text"
type textarea "Yes, our service utilizes Artificial Intelligence functionality, specifically t…"
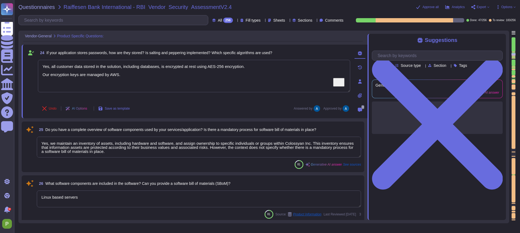
scroll to position [1406, 0]
click at [66, 148] on textarea "Yes, we maintain an inventory of assets, including hardware and software, and a…" at bounding box center [199, 147] width 324 height 21
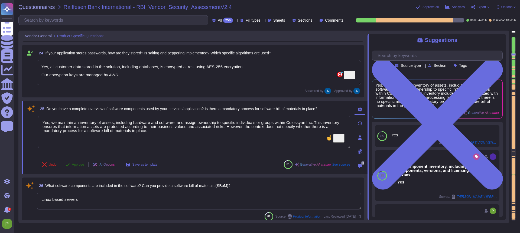
click at [74, 166] on span "Approve" at bounding box center [78, 164] width 12 height 3
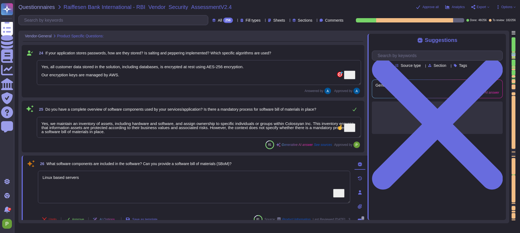
type textarea "a) via credential gathering at runtime by using an API b) via credential gather…"
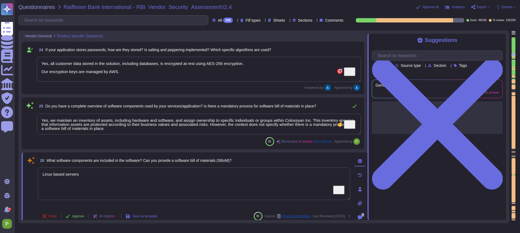
type textarea "Yes, our service utilizes Artificial Intelligence functionality, specifically t…"
type textarea "a) via credential gathering at runtime by using an API b) via credential gather…"
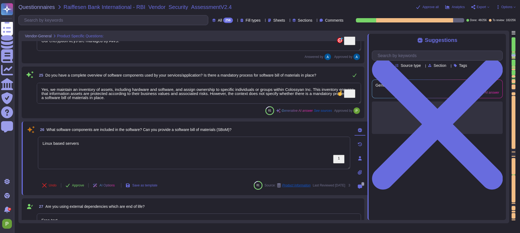
type textarea "Colossyan Inc."
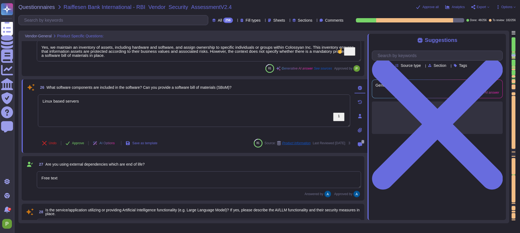
scroll to position [1502, 0]
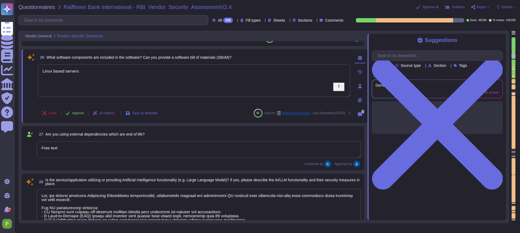
type textarea "We carry out an annual independent penetration test already, and the findings a…"
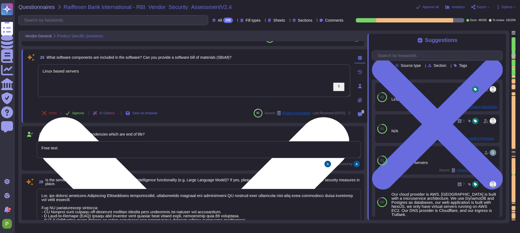
click at [238, 72] on textarea "Linux based servers" at bounding box center [194, 80] width 312 height 33
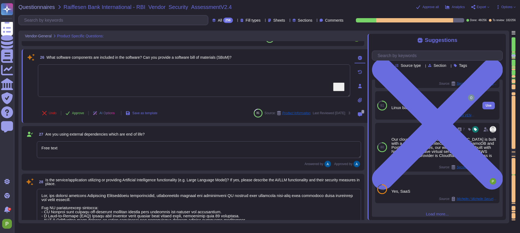
scroll to position [0, 0]
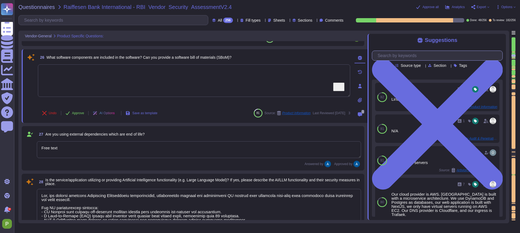
click at [404, 58] on input "text" at bounding box center [439, 55] width 128 height 9
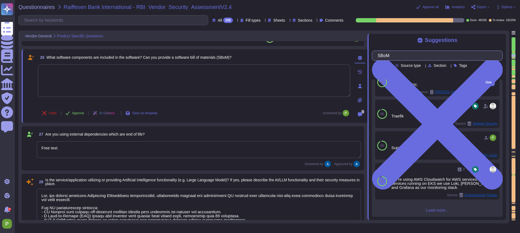
scroll to position [48, 0]
type input "SBoM"
click at [181, 86] on textarea "To enrich screen reader interactions, please activate Accessibility in Grammarl…" at bounding box center [194, 80] width 312 height 33
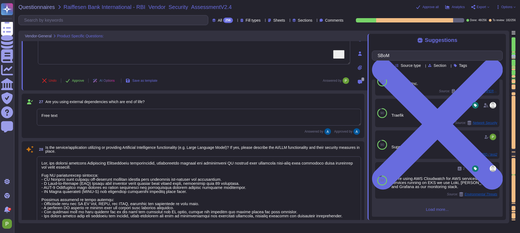
scroll to position [1535, 0]
click at [76, 111] on textarea "Free text" at bounding box center [199, 117] width 324 height 17
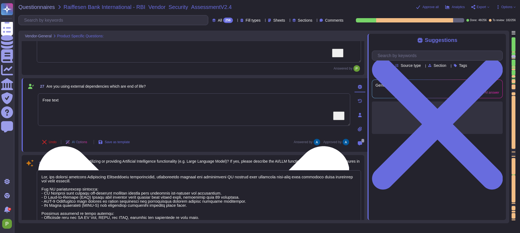
type textarea "We carry out an annual independent penetration test already, and the findings a…"
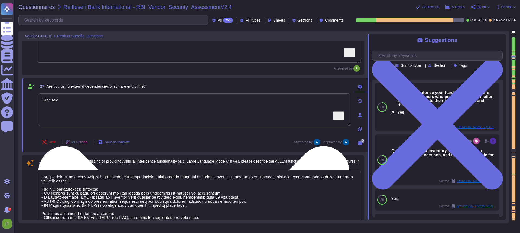
click at [91, 100] on textarea "Free text" at bounding box center [194, 109] width 312 height 33
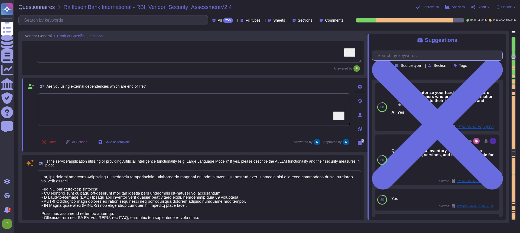
click at [390, 56] on input "text" at bounding box center [439, 55] width 128 height 9
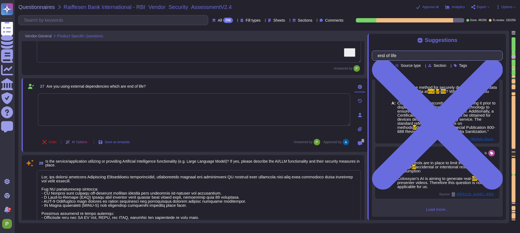
scroll to position [9, 0]
type input "end of life"
click at [197, 114] on textarea "To enrich screen reader interactions, please activate Accessibility in Grammarl…" at bounding box center [194, 109] width 312 height 33
click at [72, 196] on textarea at bounding box center [199, 205] width 324 height 70
type textarea "No."
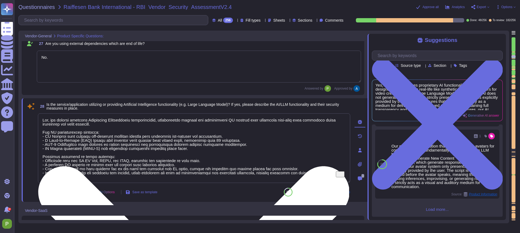
scroll to position [0, 0]
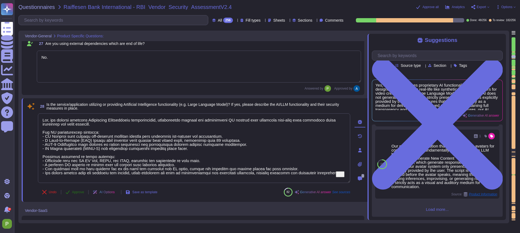
click at [76, 192] on span "Approve" at bounding box center [78, 192] width 12 height 3
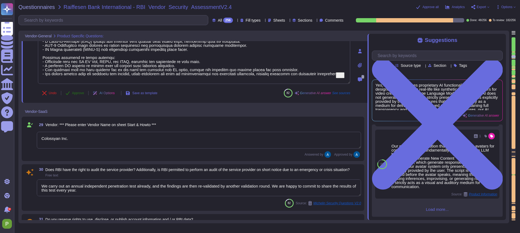
scroll to position [0, 0]
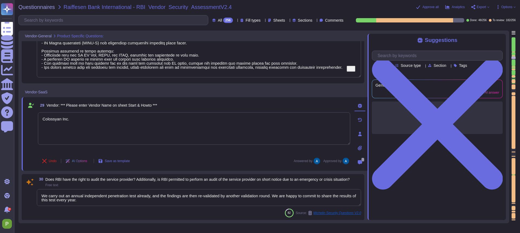
type textarea "Yes"
type textarea "No"
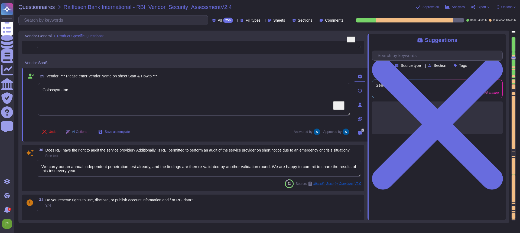
scroll to position [1723, 0]
type textarea "Colossyan cloud service provider is AWS. Our data centers are located in [GEOGR…"
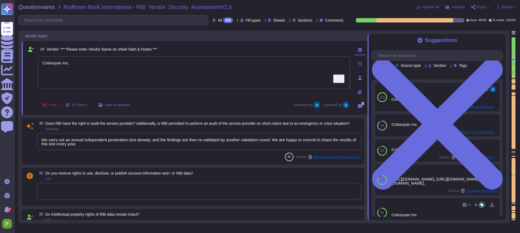
click at [68, 146] on textarea "We carry out an annual independent penetration test already, and the findings a…" at bounding box center [199, 141] width 324 height 17
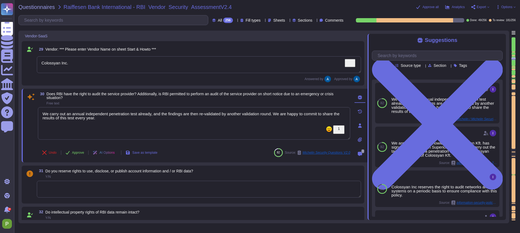
click at [97, 61] on textarea "Colossyan Inc." at bounding box center [199, 64] width 324 height 17
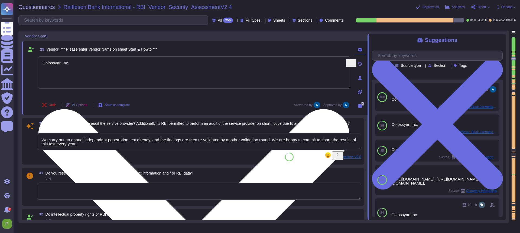
click at [97, 61] on textarea "Colossyan Inc." at bounding box center [194, 72] width 312 height 33
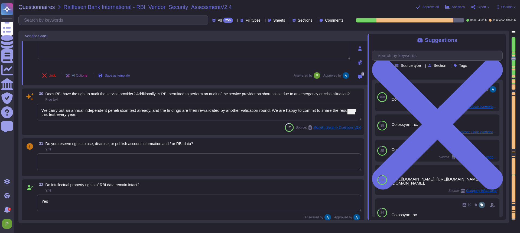
type textarea "Lor ipsumdol sitamet consectet adipisc eli sedd ei temporinc utlabor etdolor m …"
click at [115, 116] on textarea "We carry out an annual independent penetration test already, and the findings a…" at bounding box center [199, 112] width 324 height 17
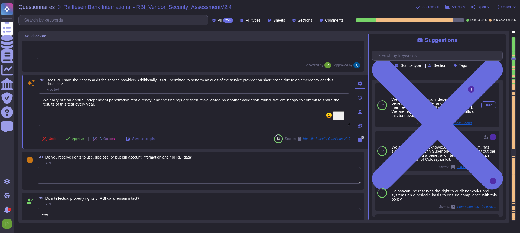
click at [482, 110] on div "Used" at bounding box center [489, 105] width 22 height 45
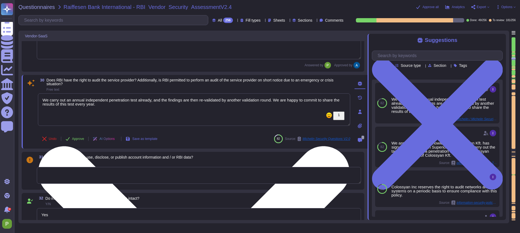
click at [263, 112] on textarea "We carry out an annual independent penetration test already, and the findings a…" at bounding box center [194, 109] width 312 height 33
click at [260, 114] on textarea "We carry out an annual independent penetration test already, and the findings a…" at bounding box center [194, 109] width 312 height 33
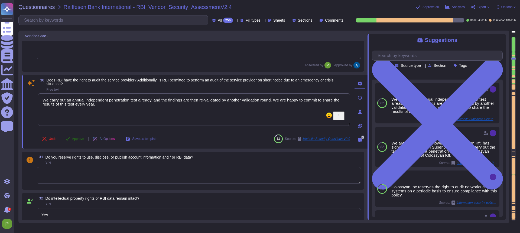
click at [71, 137] on button "Approve" at bounding box center [74, 139] width 27 height 11
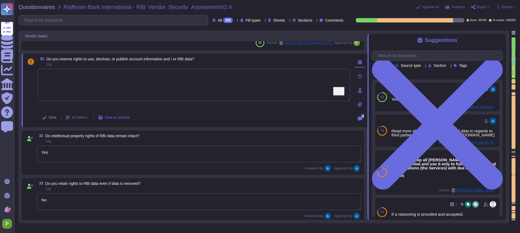
type textarea "Lor ipsumdol sitamet consectet adipisc eli sedd ei temporinc utlabor etdolor m …"
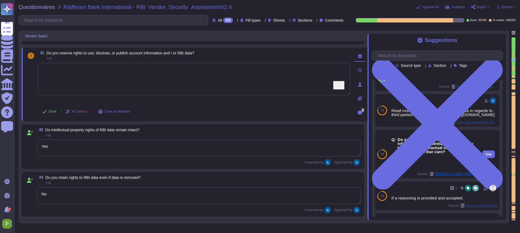
scroll to position [22, 0]
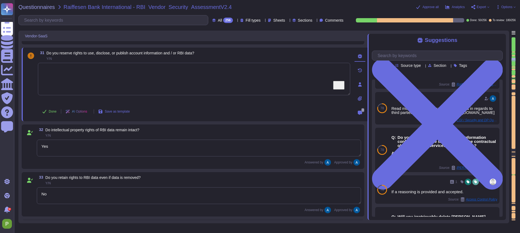
click at [221, 80] on textarea "To enrich screen reader interactions, please activate Accessibility in Grammarl…" at bounding box center [194, 79] width 312 height 33
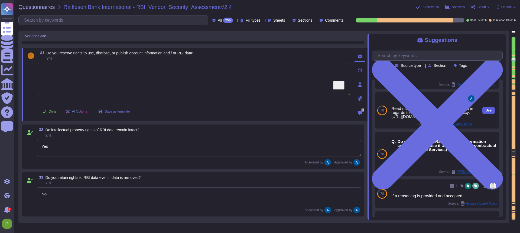
click at [493, 112] on button "Use" at bounding box center [488, 111] width 12 height 8
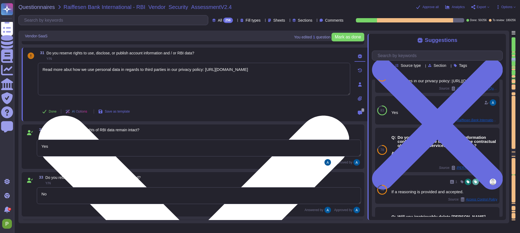
click at [105, 83] on textarea "Read more abut how we use personal data in regards to third parties in our priv…" at bounding box center [194, 79] width 312 height 33
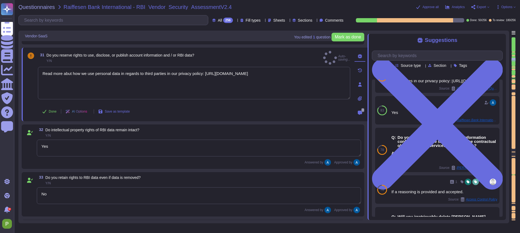
type textarea "Read more about how we use personal data in regards to third parties in our pri…"
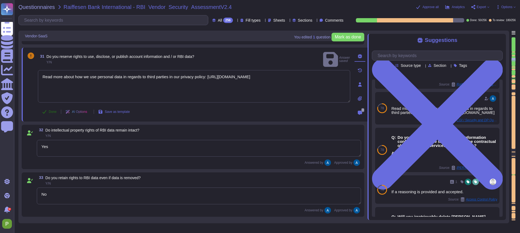
click at [52, 112] on span "Done" at bounding box center [53, 111] width 8 height 3
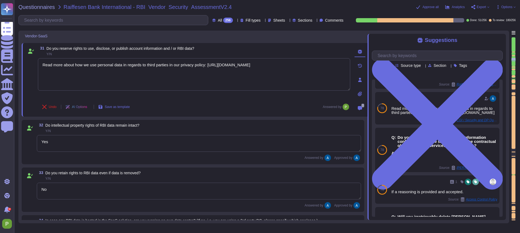
type textarea "We have three different environments: development, staging, and production. The…"
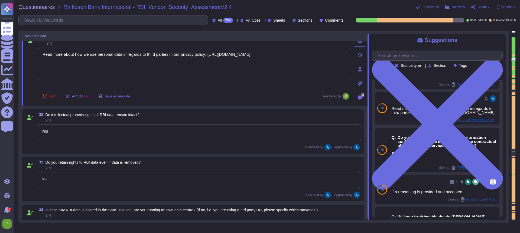
scroll to position [1849, 0]
click at [177, 179] on textarea "No" at bounding box center [199, 179] width 324 height 17
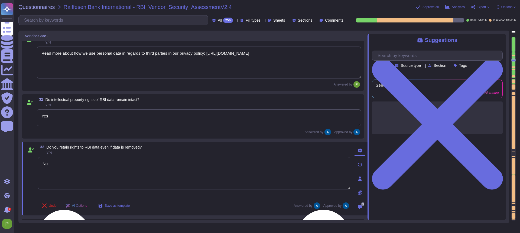
type textarea "We have three different environments: development, staging, and production. The…"
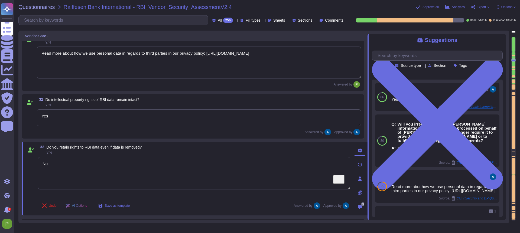
click at [84, 121] on textarea "Yes" at bounding box center [199, 117] width 324 height 17
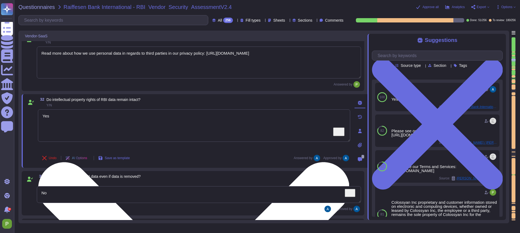
click at [159, 118] on textarea "Yes" at bounding box center [194, 125] width 312 height 33
click at [157, 127] on textarea "Yes" at bounding box center [194, 125] width 312 height 33
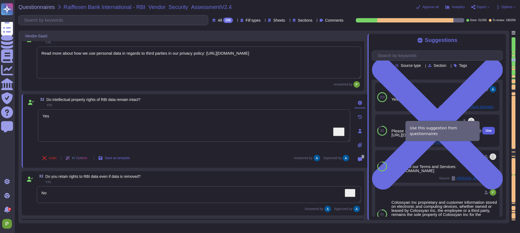
click at [491, 132] on span "Use" at bounding box center [489, 130] width 6 height 3
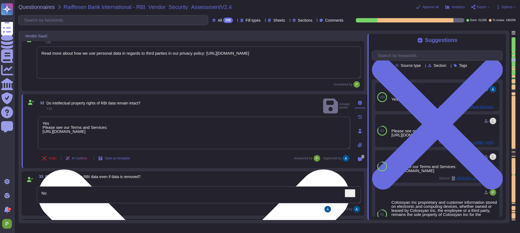
click at [44, 121] on textarea "Yes Please see our Terms and Services: [URL][DOMAIN_NAME]" at bounding box center [194, 133] width 312 height 33
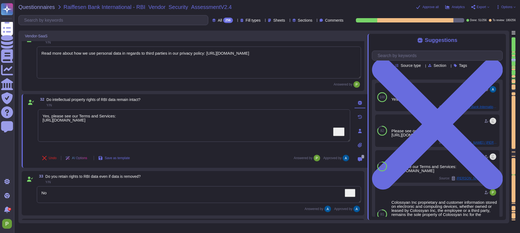
type textarea "Yes, please see our Terms and Services: [URL][DOMAIN_NAME]"
click at [241, 150] on div "32 Do intellectual property rights of RBI data remain intact? Y/N Yes, please s…" at bounding box center [188, 131] width 324 height 67
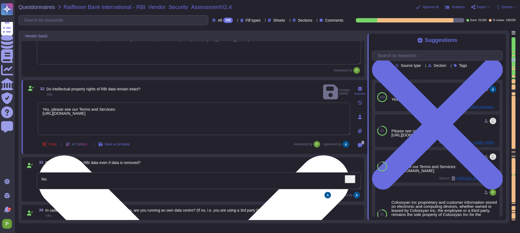
scroll to position [1867, 0]
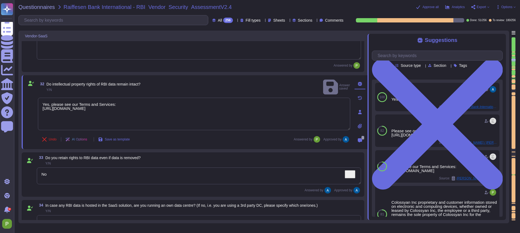
click at [227, 179] on textarea "No" at bounding box center [199, 176] width 324 height 17
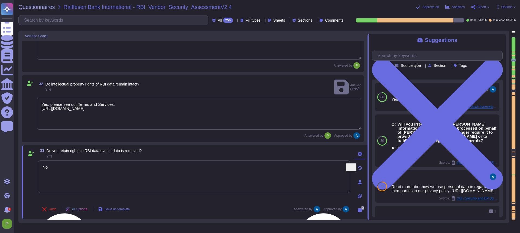
type textarea "We have three different environments: development, staging, and production. The…"
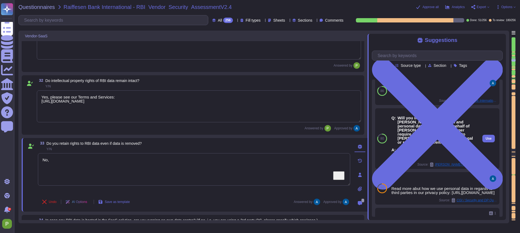
scroll to position [6, 0]
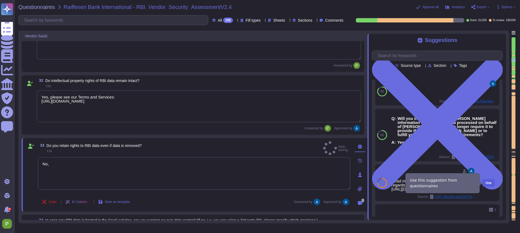
click at [488, 183] on span "Use" at bounding box center [489, 182] width 6 height 3
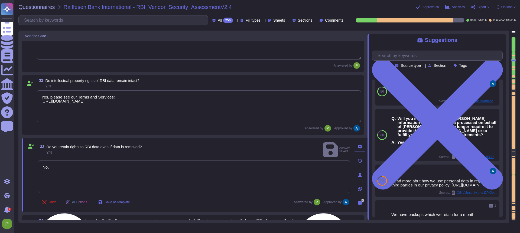
click at [44, 166] on textarea "No," at bounding box center [194, 177] width 312 height 33
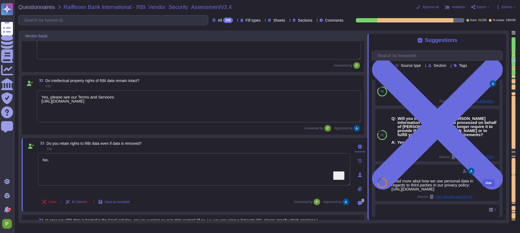
click at [488, 184] on span "Use" at bounding box center [489, 182] width 6 height 3
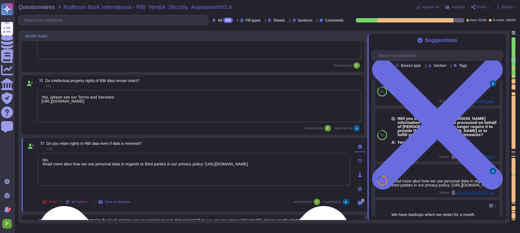
click at [44, 164] on textarea "No, Read more abut how we use personal data in regards to third parties in our …" at bounding box center [194, 169] width 312 height 33
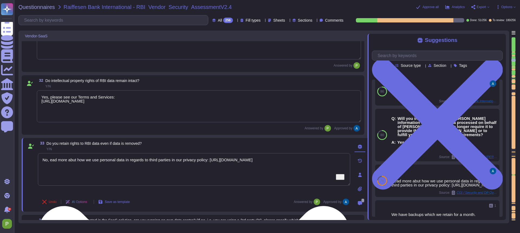
type textarea "No, read more abut how we use personal data in regards to third parties in our …"
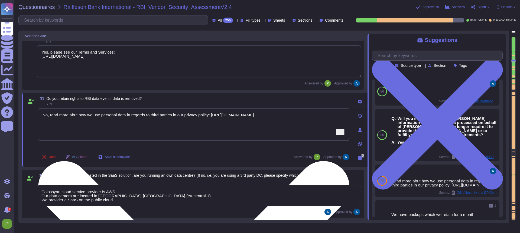
type textarea "All customer data stored in the solution, including databases, is encrypted at …"
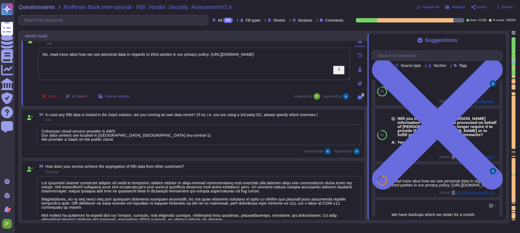
type textarea "Yes, the data is encrypted in transit using TLS 1.3. The encryption level is AE…"
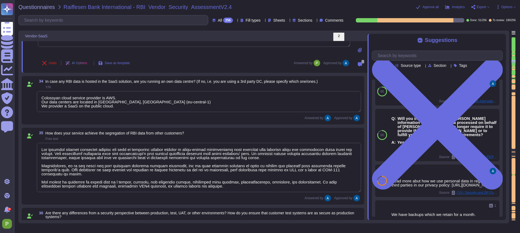
type textarea "We conduct vulnerability scans on public-facing systems in the production envir…"
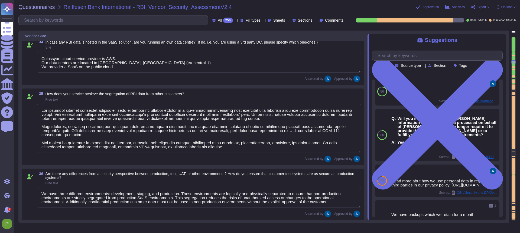
type textarea "No, read more abut how we use personal data in regards to third parties in our …"
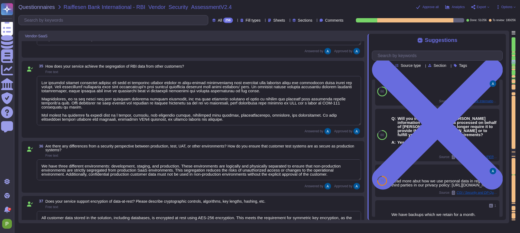
scroll to position [1, 0]
type textarea "Colossyan employs a comprehensive vulnerability management process that include…"
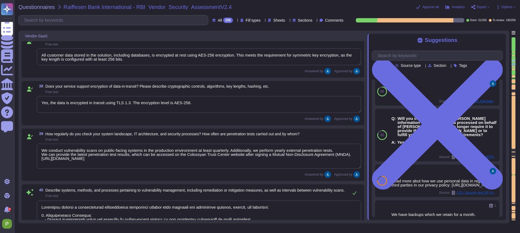
type textarea "Our infrastructure is protected through a combination of several security measu…"
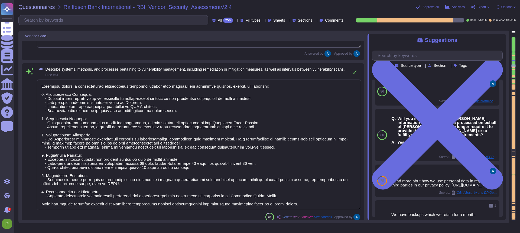
scroll to position [2331, 0]
type textarea "Lor ipsumdol sitamet consectet adipisc eli sedd ei temporinc utlabor etdolor m …"
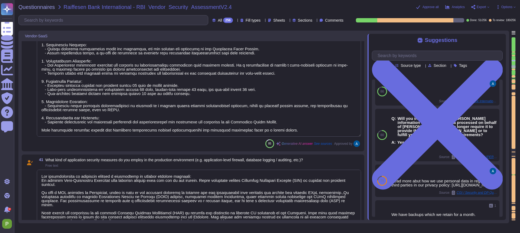
type textarea "Yes"
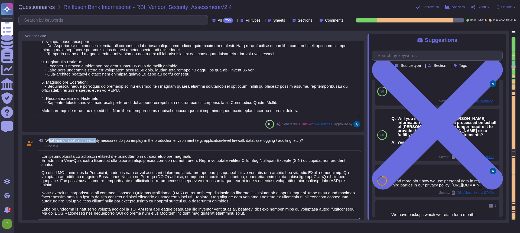
drag, startPoint x: 50, startPoint y: 144, endPoint x: 100, endPoint y: 144, distance: 49.6
click at [100, 143] on span "What kind of application security measures do you employ in the production envi…" at bounding box center [175, 140] width 258 height 4
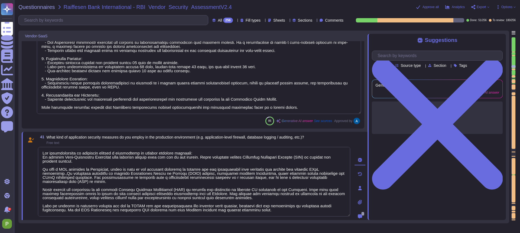
type textarea "Yes"
click at [100, 144] on span "Free text" at bounding box center [176, 142] width 258 height 3
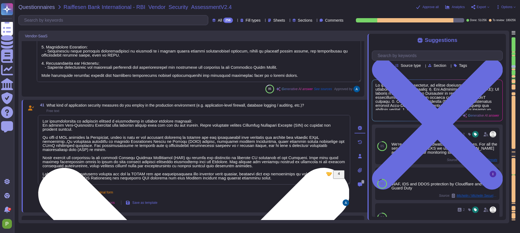
scroll to position [2454, 0]
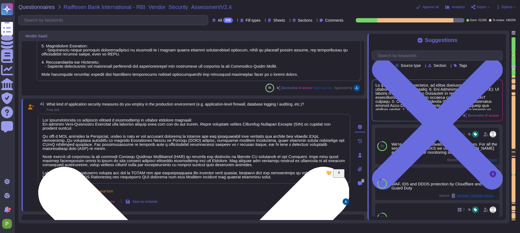
click at [156, 167] on textarea "To enrich screen reader interactions, please activate Accessibility in Grammarl…" at bounding box center [194, 149] width 312 height 70
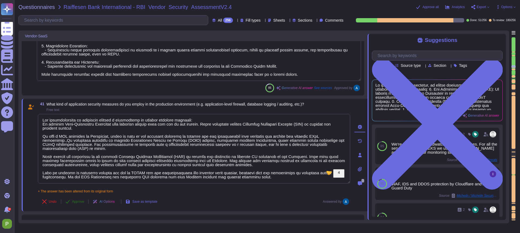
click at [80, 203] on span "Approve" at bounding box center [78, 201] width 12 height 3
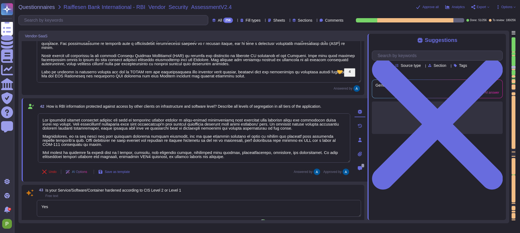
type textarea "Cstomers receive dedicated customer support available from 1 AM until 2 PM PST/…"
type textarea "The recovery of the service is organized through established processes that ens…"
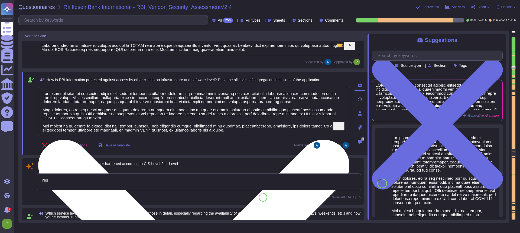
type textarea "Data is securely deleted prior to disposal or re-use using approved technology …"
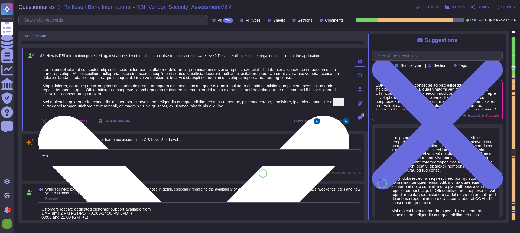
scroll to position [2605, 0]
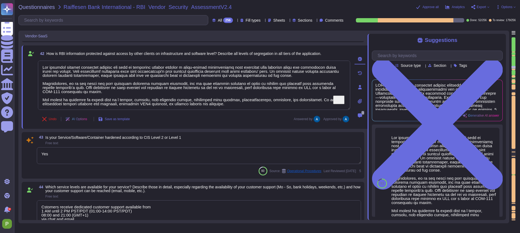
type textarea "The network of the generation system is isolated. Content-security are defined …"
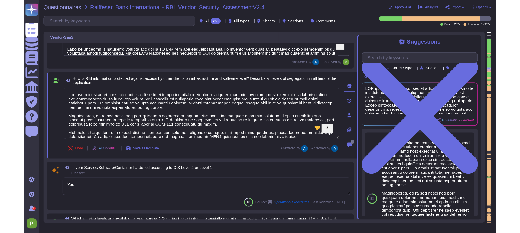
scroll to position [1, 0]
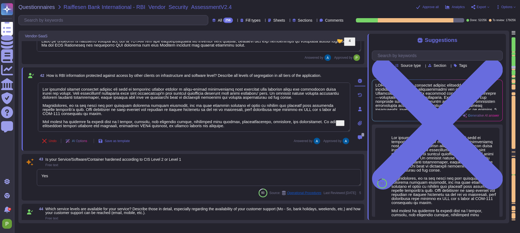
type textarea "The network of the generation system is isolated. Content-security are defined …"
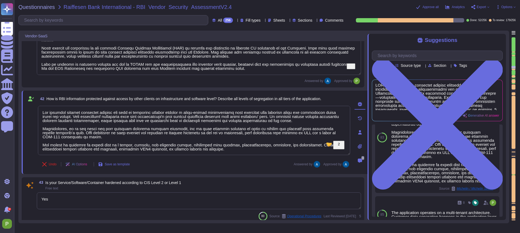
scroll to position [42, 0]
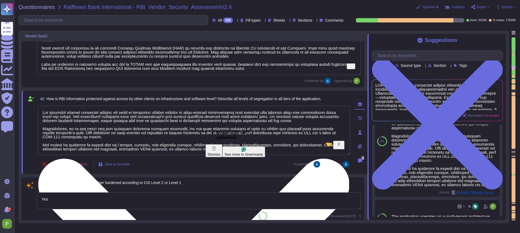
click at [190, 135] on textarea "To enrich screen reader interactions, please activate Accessibility in Grammarl…" at bounding box center [194, 130] width 312 height 49
drag, startPoint x: 265, startPoint y: 131, endPoint x: 273, endPoint y: 139, distance: 10.7
click at [273, 139] on textarea "To enrich screen reader interactions, please activate Accessibility in Grammarl…" at bounding box center [194, 130] width 312 height 49
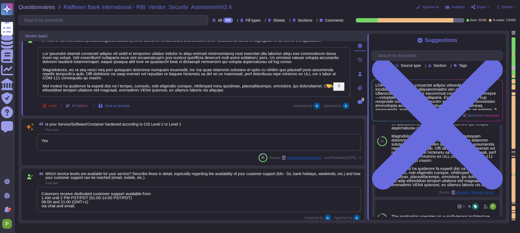
scroll to position [2619, 0]
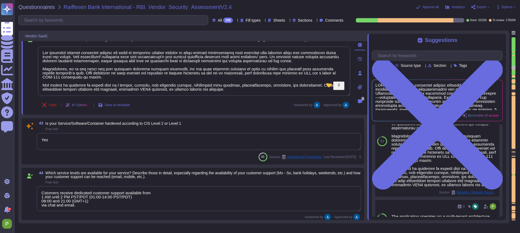
click at [102, 145] on textarea "Yes" at bounding box center [199, 141] width 324 height 17
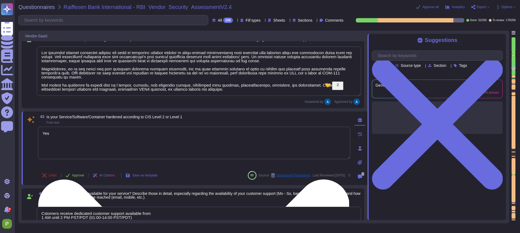
scroll to position [0, 0]
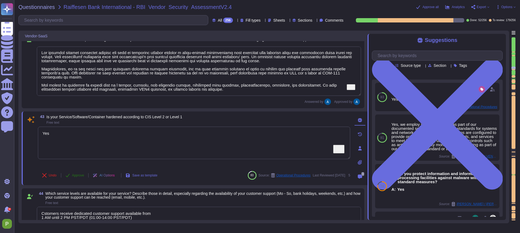
click at [75, 177] on span "Approve" at bounding box center [78, 175] width 12 height 3
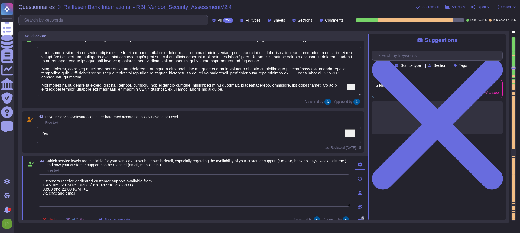
type textarea "The network of the generation system is isolated. Content-security are defined …"
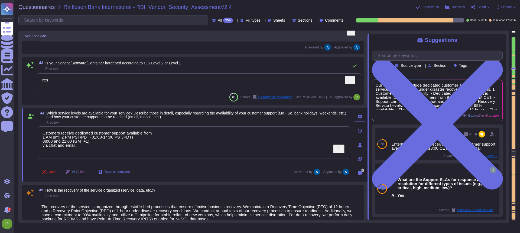
type textarea "Encryption keys are fully managed by AWS, utilizing AWS KMS. We employ AES-256 …"
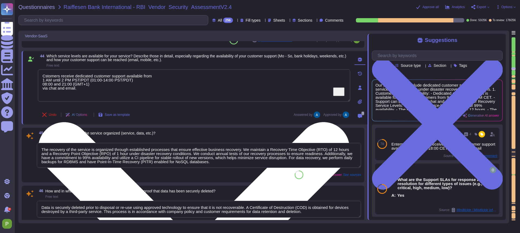
click at [99, 89] on textarea "Customers receive dedicated customer support available from 1 AM until 2 PM PST…" at bounding box center [194, 85] width 312 height 33
drag, startPoint x: 40, startPoint y: 79, endPoint x: 148, endPoint y: 81, distance: 107.8
click at [148, 81] on textarea "Customers receive dedicated customer support available from 1 AM until 2 PM PST…" at bounding box center [194, 85] width 312 height 33
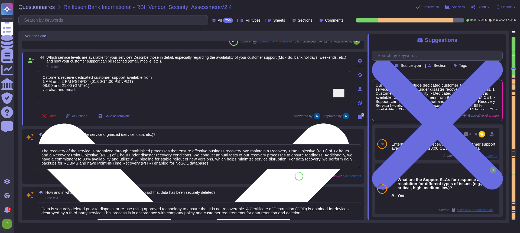
click at [148, 81] on textarea "Customers receive dedicated customer support available from 1 AM until 2 PM PST…" at bounding box center [194, 87] width 312 height 33
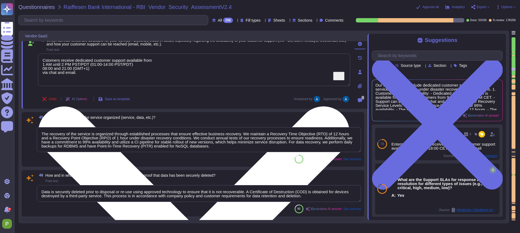
type textarea "We follow industry best practices to protect the integrity of logs and audit tr…"
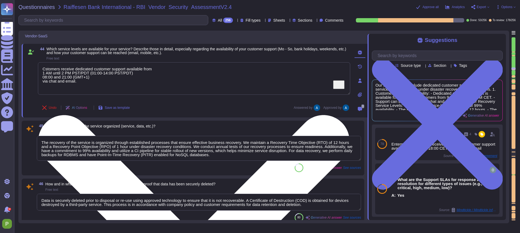
scroll to position [2722, 0]
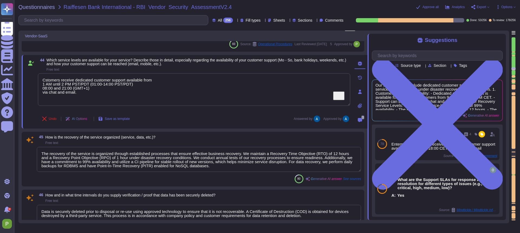
type textarea "Customers receive dedicated customer support available from 1 AM until 2 PM PST…"
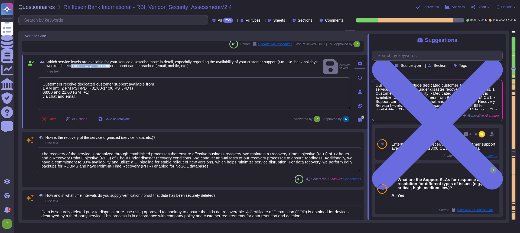
drag, startPoint x: 90, startPoint y: 63, endPoint x: 132, endPoint y: 64, distance: 41.7
click at [132, 64] on span "Which service levels are available for your service? Describe those in detail, …" at bounding box center [183, 64] width 272 height 8
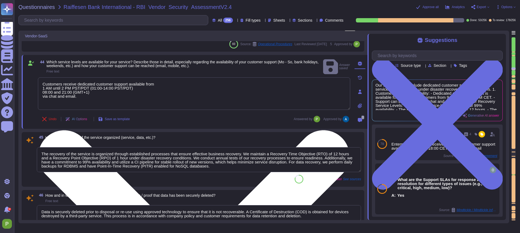
click at [125, 92] on textarea "Customers receive dedicated customer support available from 1 AM until 2 PM PST…" at bounding box center [194, 93] width 312 height 33
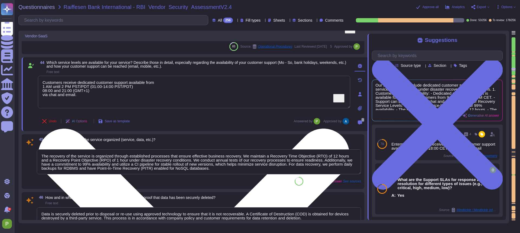
scroll to position [2714, 0]
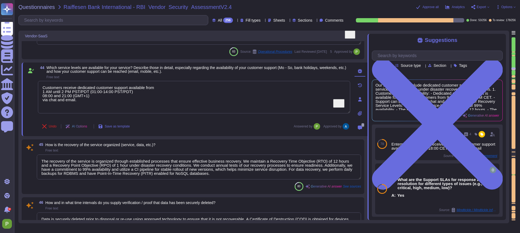
click at [78, 166] on textarea "The recovery of the service is organized through established processes that ens…" at bounding box center [199, 167] width 324 height 25
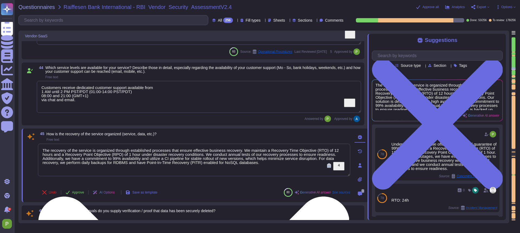
click at [226, 155] on textarea "The recovery of the service is organized through established processes that ens…" at bounding box center [194, 160] width 312 height 33
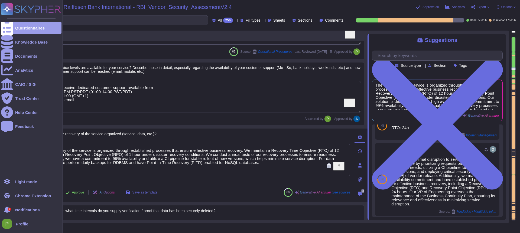
scroll to position [72, 0]
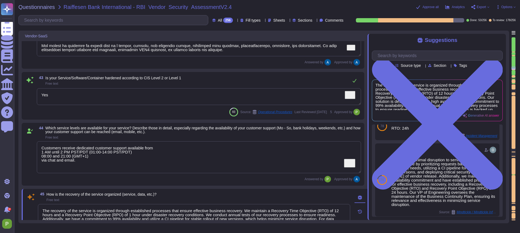
type textarea "Our infrastructure is protected through a combination of several security measu…"
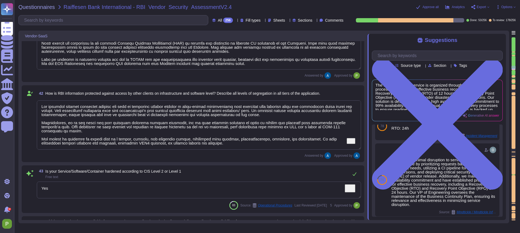
type textarea "Colossyan employs a comprehensive vulnerability management process that include…"
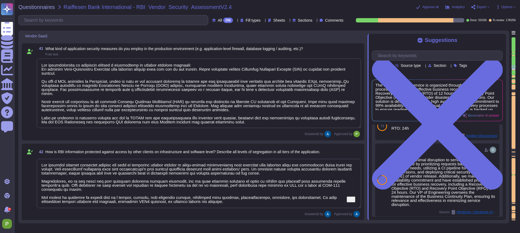
scroll to position [2506, 0]
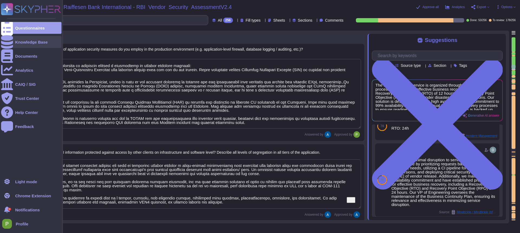
click at [7, 43] on icon at bounding box center [7, 42] width 12 height 14
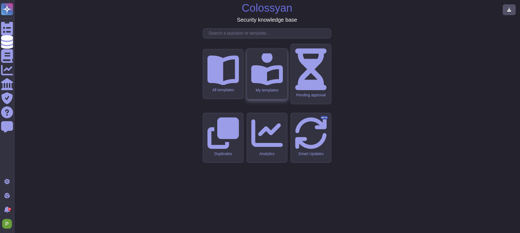
click at [265, 99] on div "My templates" at bounding box center [267, 74] width 40 height 50
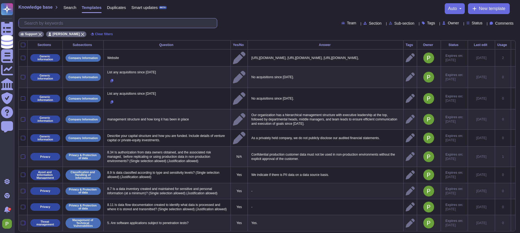
click at [92, 22] on input "text" at bounding box center [119, 22] width 196 height 9
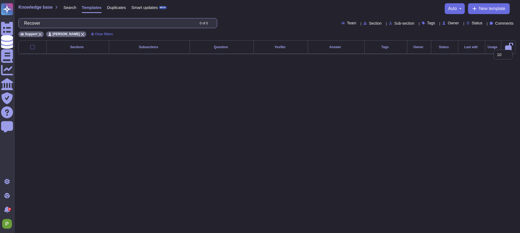
type input "Recovery"
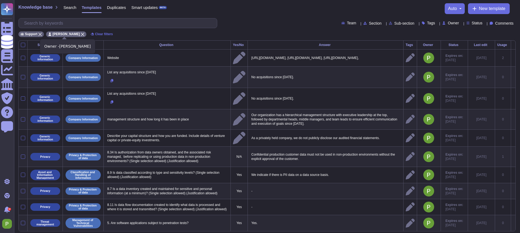
click at [81, 33] on icon at bounding box center [82, 34] width 3 height 3
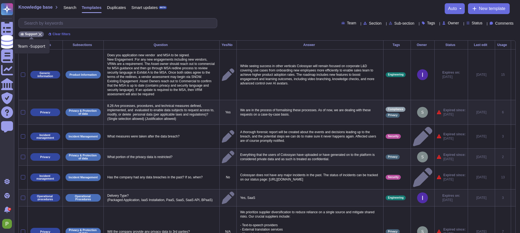
click at [39, 35] on icon at bounding box center [39, 34] width 3 height 3
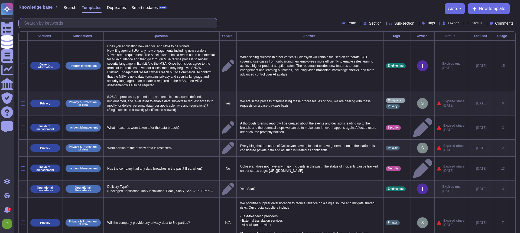
click at [39, 24] on input "text" at bounding box center [119, 22] width 196 height 9
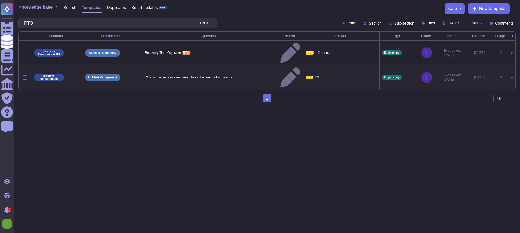
type input "RTO"
click at [285, 67] on icon at bounding box center [290, 77] width 20 height 20
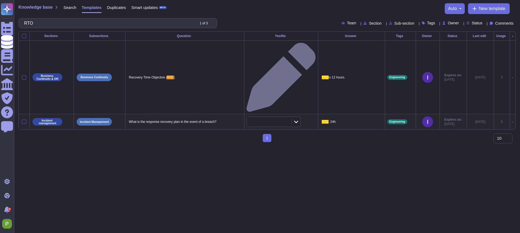
click at [339, 114] on td "RTO : 24h" at bounding box center [351, 121] width 67 height 15
click at [510, 114] on td at bounding box center [513, 121] width 6 height 15
click at [512, 122] on icon at bounding box center [512, 122] width 1 height 1
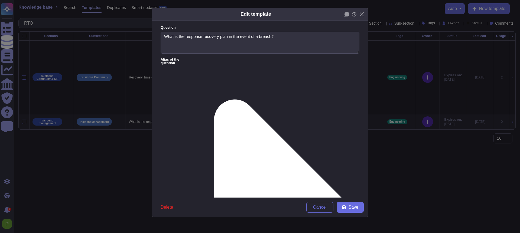
type textarea "What is the response recovery plan in the event of a breach?"
drag, startPoint x: 175, startPoint y: 77, endPoint x: 201, endPoint y: 78, distance: 26.0
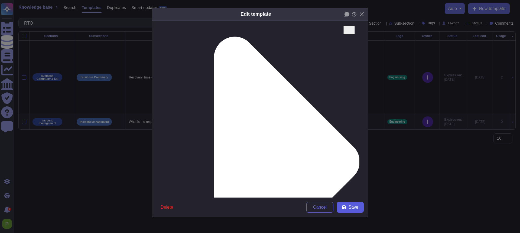
click at [346, 207] on icon at bounding box center [344, 208] width 4 height 4
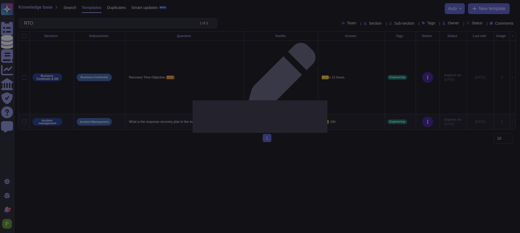
type textarea "RTO: 24h"
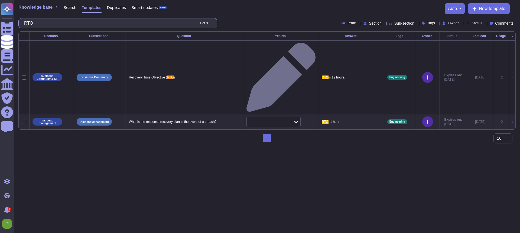
click at [89, 26] on input "RTO" at bounding box center [107, 22] width 173 height 9
click at [89, 25] on input "RTO" at bounding box center [107, 22] width 173 height 9
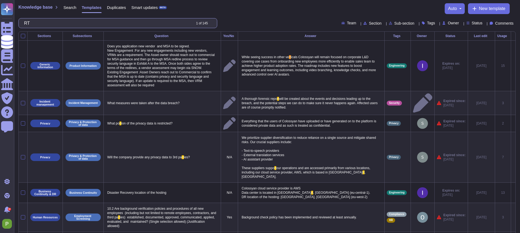
type input "RTO"
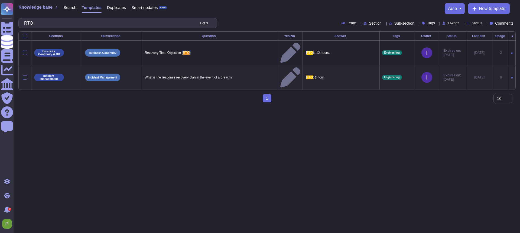
click at [284, 67] on icon at bounding box center [290, 77] width 20 height 20
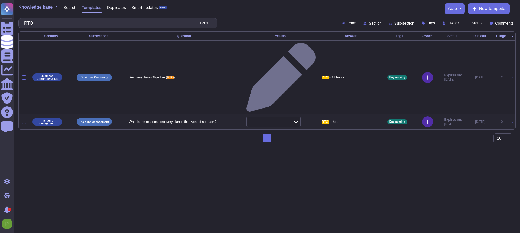
click at [364, 118] on p "RTO : 1 hour" at bounding box center [351, 121] width 62 height 7
type textarea "RTO: 1 hour"
click at [512, 122] on icon at bounding box center [512, 122] width 1 height 1
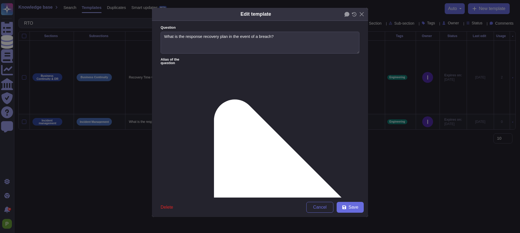
type textarea "What is the response recovery plan in the event of a breach?"
type textarea "RTO: 1 hour"
click at [363, 14] on button "Close" at bounding box center [362, 14] width 8 height 8
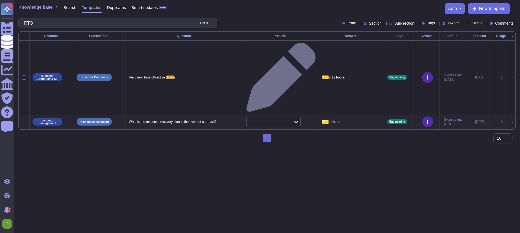
click at [23, 120] on div at bounding box center [24, 122] width 4 height 4
click at [0, 0] on input "checkbox" at bounding box center [0, 0] width 0 height 0
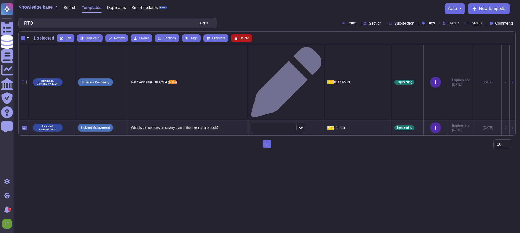
click at [249, 38] on span "Delete" at bounding box center [244, 38] width 9 height 3
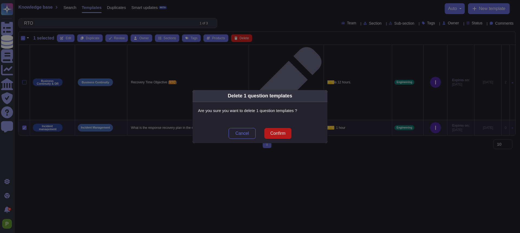
click at [281, 135] on span "Confirm" at bounding box center [277, 133] width 15 height 4
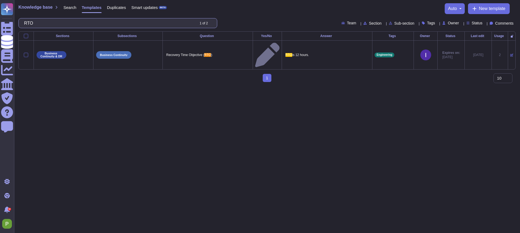
drag, startPoint x: 50, startPoint y: 21, endPoint x: 49, endPoint y: 24, distance: 3.1
click at [49, 23] on input "RTO" at bounding box center [107, 22] width 173 height 9
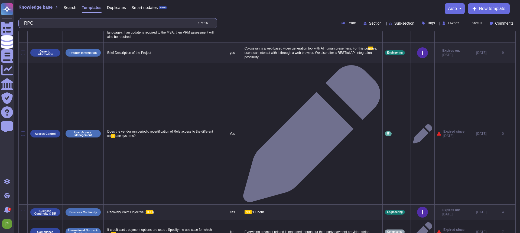
scroll to position [0, 0]
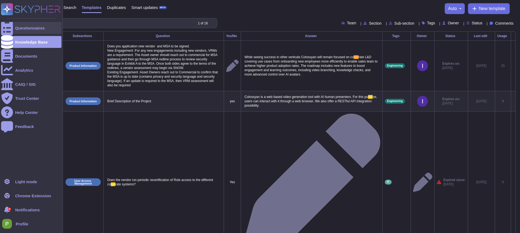
type input "RPO"
click at [19, 27] on div "Questionnaires" at bounding box center [30, 28] width 30 height 4
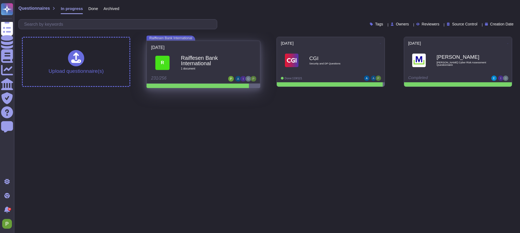
click at [212, 54] on div "Raiffesen Bank International 1 document" at bounding box center [209, 62] width 57 height 23
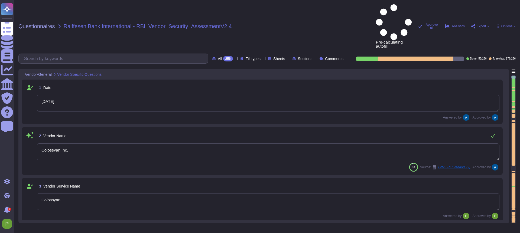
type textarea "[DATE]"
type textarea "Colossyan Inc."
type textarea "Colossyan"
type textarea "Colossyan is a web-based video generation tool with AI human presenters. For th…"
type textarea "Free text"
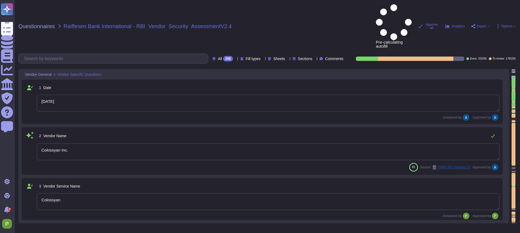
type textarea "[EMAIL_ADDRESS][DOMAIN_NAME]"
type textarea "447903319015"
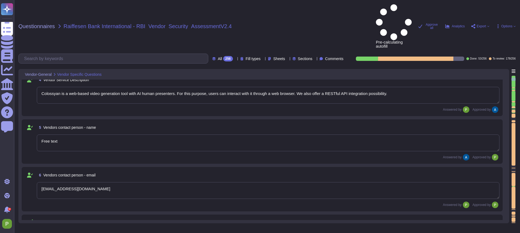
type textarea "Colossyan, Inc [STREET_ADDRESS][US_STATE]"
type textarea "Colossyan has a SOC2 Type II report available for customers or prospects after …"
type textarea "Yes."
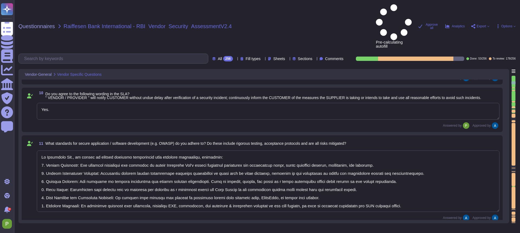
type textarea "At Colossyan Inc., we adhere to several software development best practice guid…"
type textarea "Our incident reporting process is structured to ensure prompt communication and…"
type textarea "All employees receive security awareness training at least once a year, and sof…"
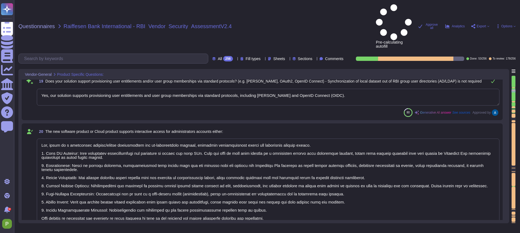
type textarea "Yes, there is a documented account/access provisioning and de-provisioning proc…"
type textarea "a) via credential gathering at runtime by using an API b) via credential gather…"
type textarea "We have our own alerting system in place, which alerts us if it detects anythin…"
type textarea "SOC 2 Type II"
type textarea "Yes, all customer data stored in the solution, including databases, is encrypte…"
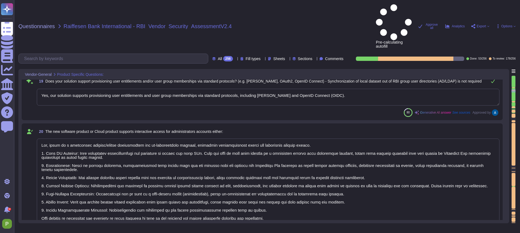
type textarea "Yes, we maintain an inventory of assets, including hardware and software, and a…"
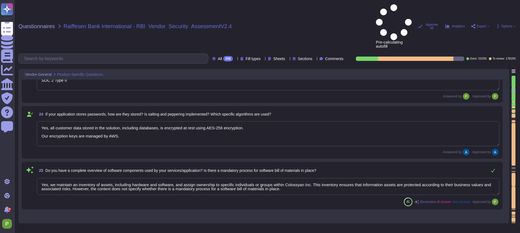
type textarea "a) via credential gathering at runtime by using an API b) via credential gather…"
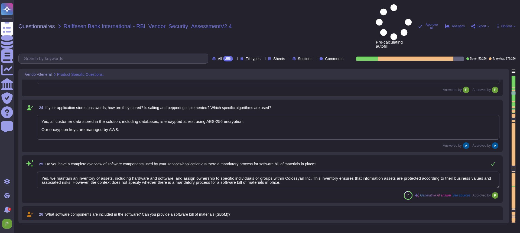
type textarea "No."
type textarea "Yes, our service utilizes Artificial Intelligence functionality, specifically t…"
type textarea "a) via credential gathering at runtime by using an API b) via credential gather…"
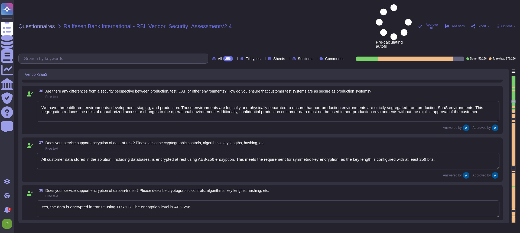
type textarea "Lor ipsumdol sitamet consectet adipisc eli sedd ei temporinc utlabor etdolor m …"
type textarea "We have three different environments: development, staging, and production. The…"
type textarea "All customer data stored in the solution, including databases, is encrypted at …"
type textarea "Yes, the data is encrypted in transit using TLS 1.3. The encryption level is AE…"
type textarea "We conduct vulnerability scans on public-facing systems in the production envir…"
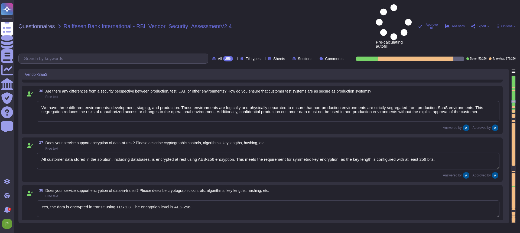
type textarea "Colossyan employs a comprehensive vulnerability management process that include…"
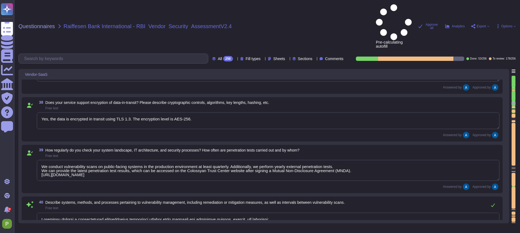
type textarea "Our infrastructure is protected through a combination of several security measu…"
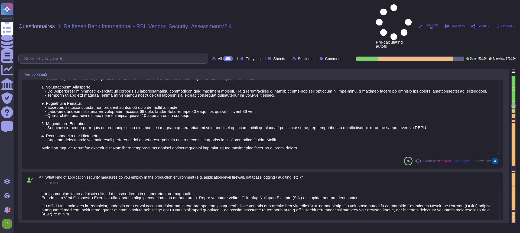
type textarea "Lor ipsumdol sitamet consectet adipisc eli sedd ei temporinc utlabor etdolor m …"
type textarea "Yes"
type textarea "Customers receive dedicated customer support available from 1 AM until 2 PM PST…"
type textarea "The recovery of the service is organized through established processes that ens…"
type textarea "Data is securely deleted prior to disposal or re-use using approved technology …"
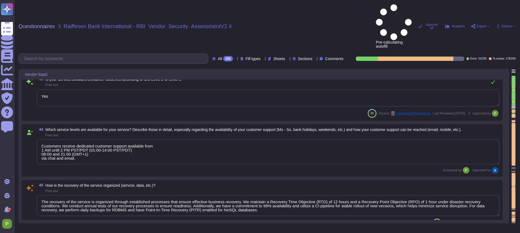
type textarea "The network of the generation system is isolated. Content-security are defined …"
type textarea "Encryption keys are fully managed by AWS, utilizing AWS KMS. We employ AES-256 …"
type textarea "We follow industry best practices to protect the integrity of logs and audit tr…"
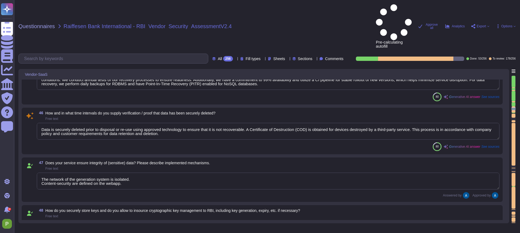
type textarea "For elements of the solution exposed on the internet, we commit to the followin…"
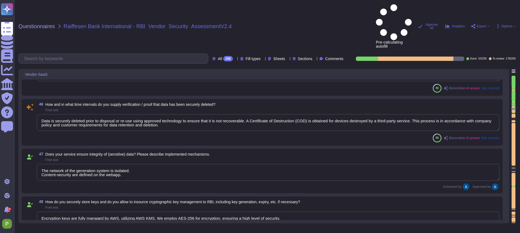
scroll to position [2554, 0]
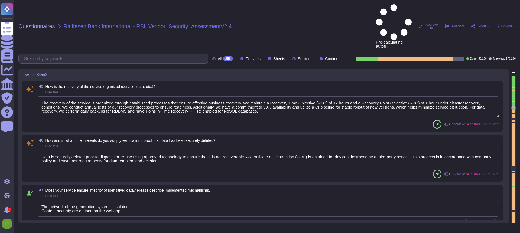
type textarea "Lor ipsumdol sitamet consectet adipisc eli sedd ei temporinc utlabor etdolor m …"
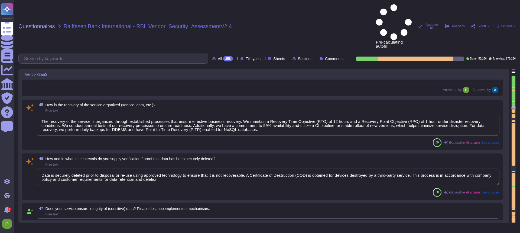
scroll to position [2502, 0]
click at [55, 169] on textarea "Data is securely deleted prior to disposal or re-use using approved technology …" at bounding box center [268, 177] width 463 height 17
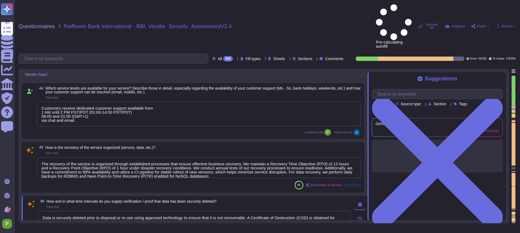
scroll to position [2463, 0]
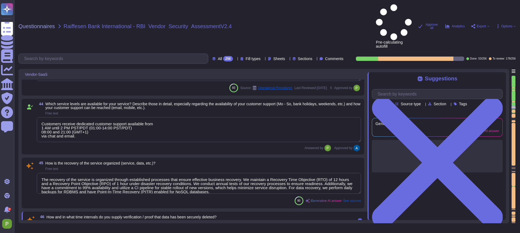
type textarea "Our infrastructure is protected through a combination of several security measu…"
click at [118, 173] on textarea "The recovery of the service is organized through established processes that ens…" at bounding box center [199, 183] width 324 height 21
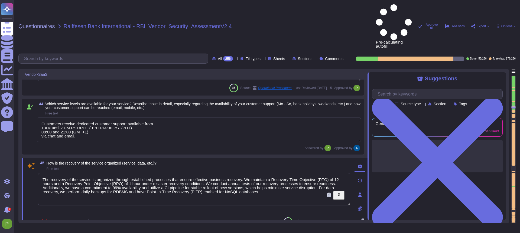
click at [294, 173] on textarea "The recovery of the service is organized through established processes that ens…" at bounding box center [194, 189] width 312 height 33
click at [81, 220] on span "Approve" at bounding box center [78, 221] width 12 height 3
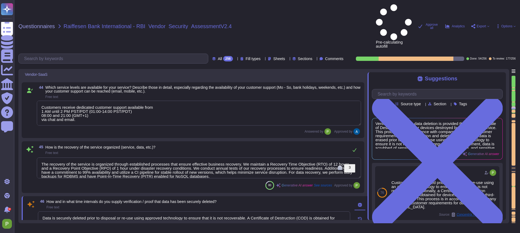
type textarea "We follow industry best practices to protect the integrity of logs and audit tr…"
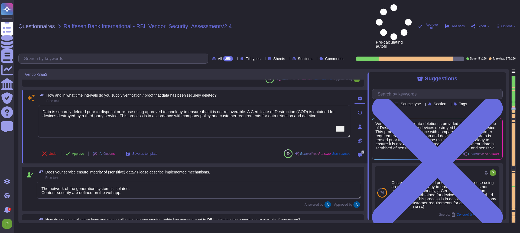
type textarea "For elements of the solution exposed on the internet, we commit to the followin…"
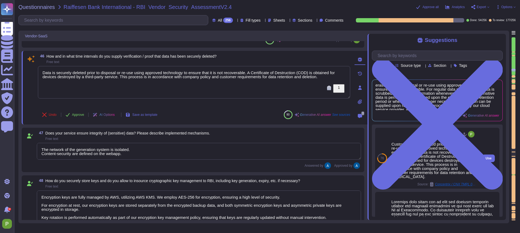
scroll to position [15, 0]
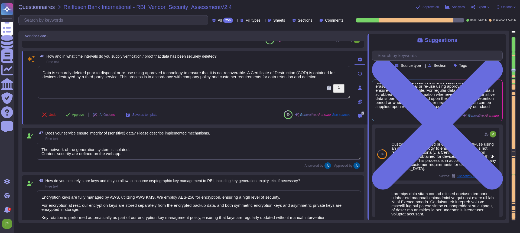
drag, startPoint x: 330, startPoint y: 78, endPoint x: 37, endPoint y: 74, distance: 293.9
click at [37, 74] on div "46 How and in what time intervals do you supply verification / proof that data …" at bounding box center [188, 87] width 324 height 67
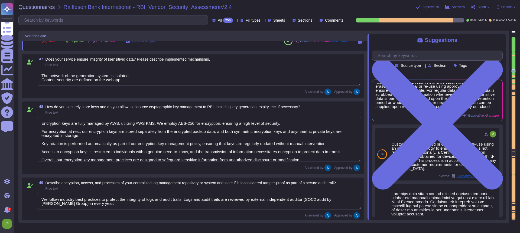
type textarea "1 hour."
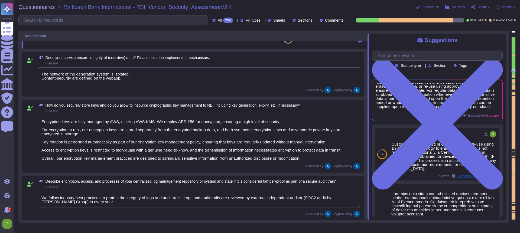
scroll to position [5, 0]
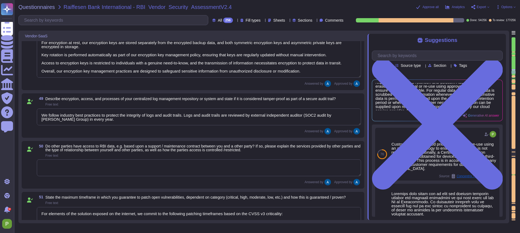
type textarea "Yes"
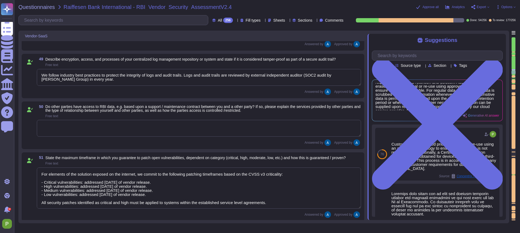
type textarea "It could be possible based on the agreement between the customer and Colossyan."
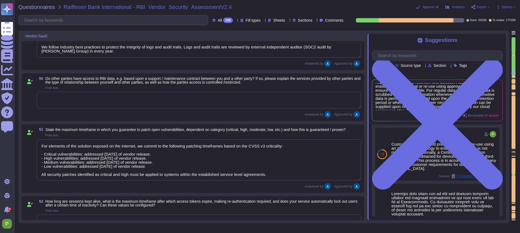
type textarea "TLS 1.3"
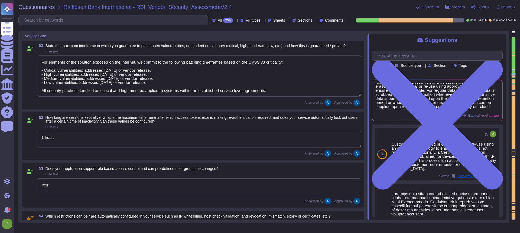
type textarea "No"
type textarea "We use TLS 1.3 for our configuration."
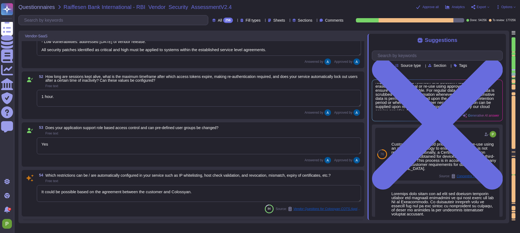
scroll to position [2920, 0]
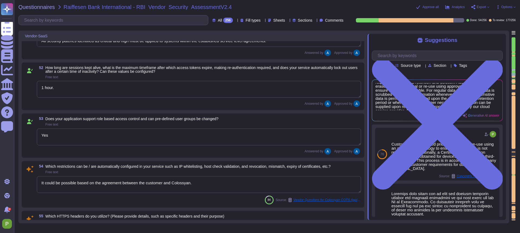
click at [61, 187] on textarea "It could be possible based on the agreement between the customer and Colossyan." at bounding box center [199, 184] width 324 height 17
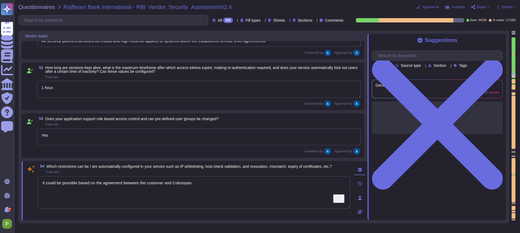
click at [215, 190] on textarea "It could be possible based on the agreement between the customer and Colossyan." at bounding box center [194, 192] width 312 height 33
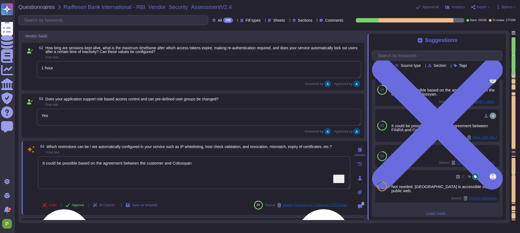
scroll to position [2940, 0]
click at [160, 168] on textarea "It could be possible based on the agreement between the customer and Colossyan." at bounding box center [194, 172] width 312 height 33
click at [159, 168] on textarea "It could be possible based on the agreement between the customer and Colossyan." at bounding box center [194, 172] width 312 height 33
drag, startPoint x: 79, startPoint y: 169, endPoint x: 36, endPoint y: 167, distance: 42.3
click at [36, 167] on div "54 Which restrictions can be / are automatically configured in your service suc…" at bounding box center [188, 177] width 324 height 67
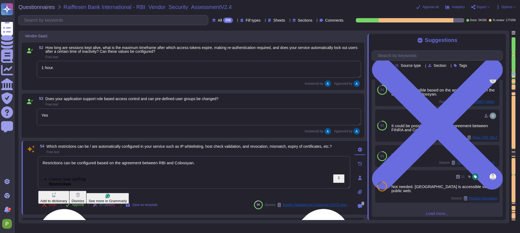
type textarea "Resrictions can be configured based on the agreement between RBI and Colossyan."
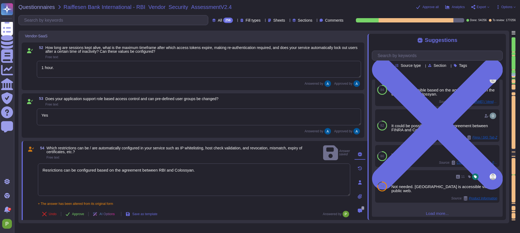
drag, startPoint x: 78, startPoint y: 213, endPoint x: 82, endPoint y: 212, distance: 4.6
click at [78, 213] on span "Approve" at bounding box center [78, 214] width 12 height 3
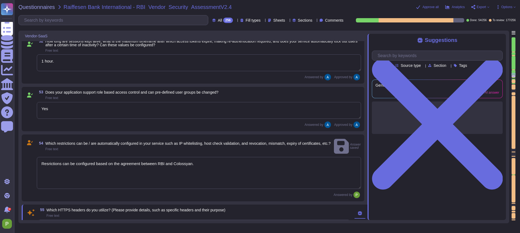
type textarea "SaaS"
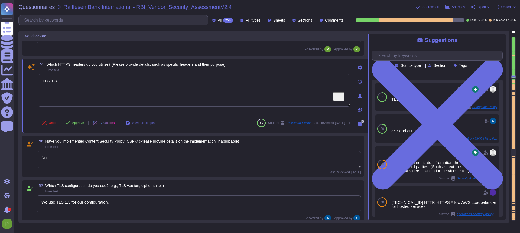
type textarea "No"
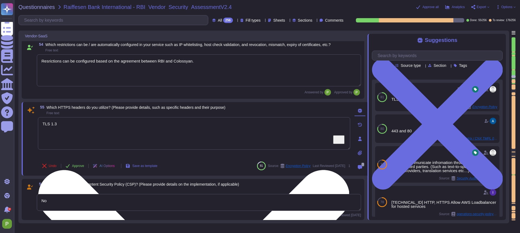
scroll to position [3034, 0]
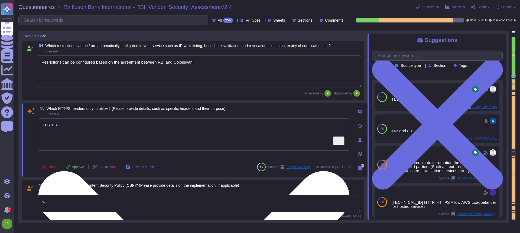
type textarea "For elements of the solution exposed on the internet, we commit to the followin…"
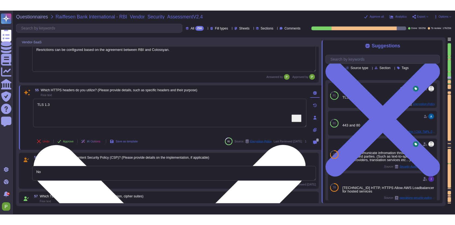
scroll to position [3057, 0]
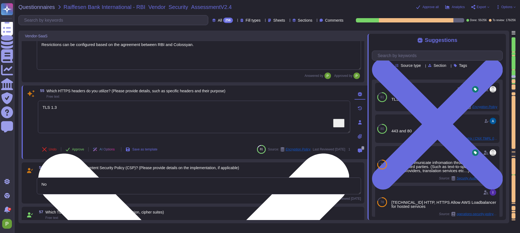
type textarea "No"
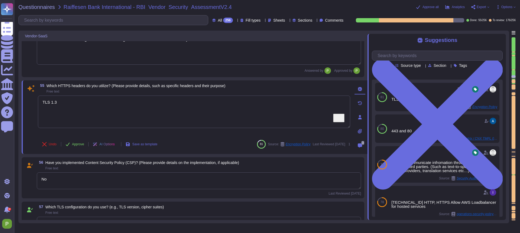
click at [77, 187] on textarea "No" at bounding box center [199, 181] width 324 height 17
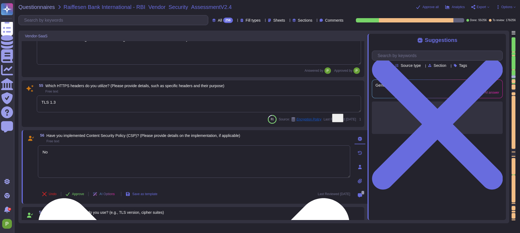
type textarea "No"
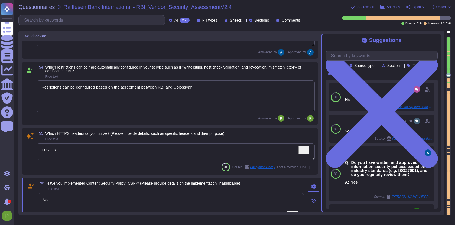
type textarea "For elements of the solution exposed on the internet, we commit to the followin…"
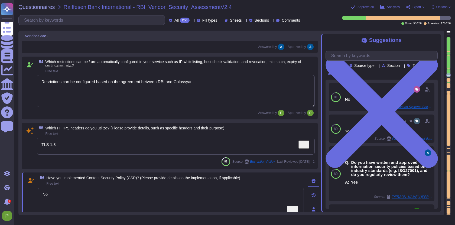
scroll to position [3017, 0]
